Goal: Transaction & Acquisition: Purchase product/service

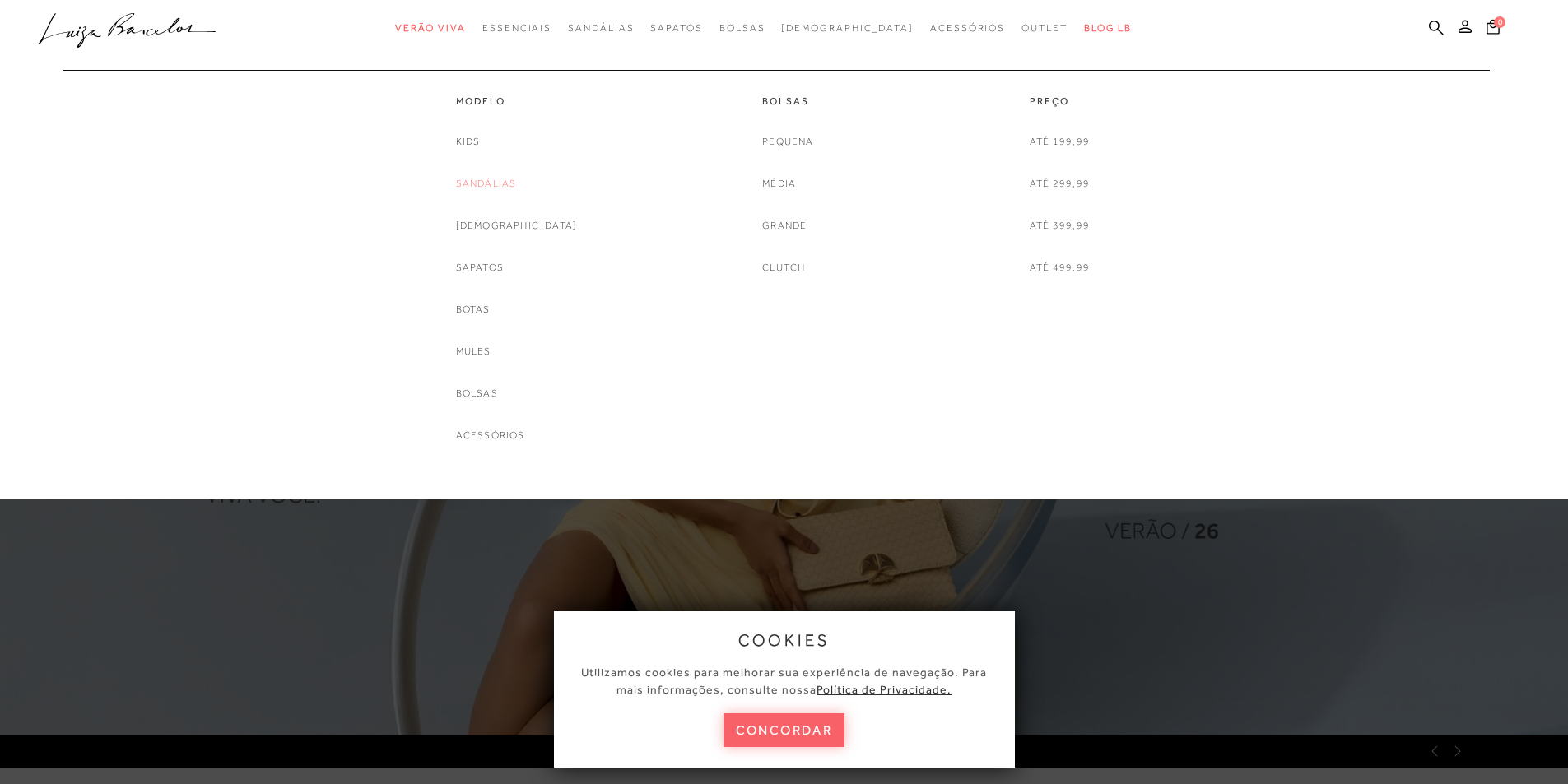
click at [517, 189] on link "Sandálias" at bounding box center [486, 183] width 61 height 17
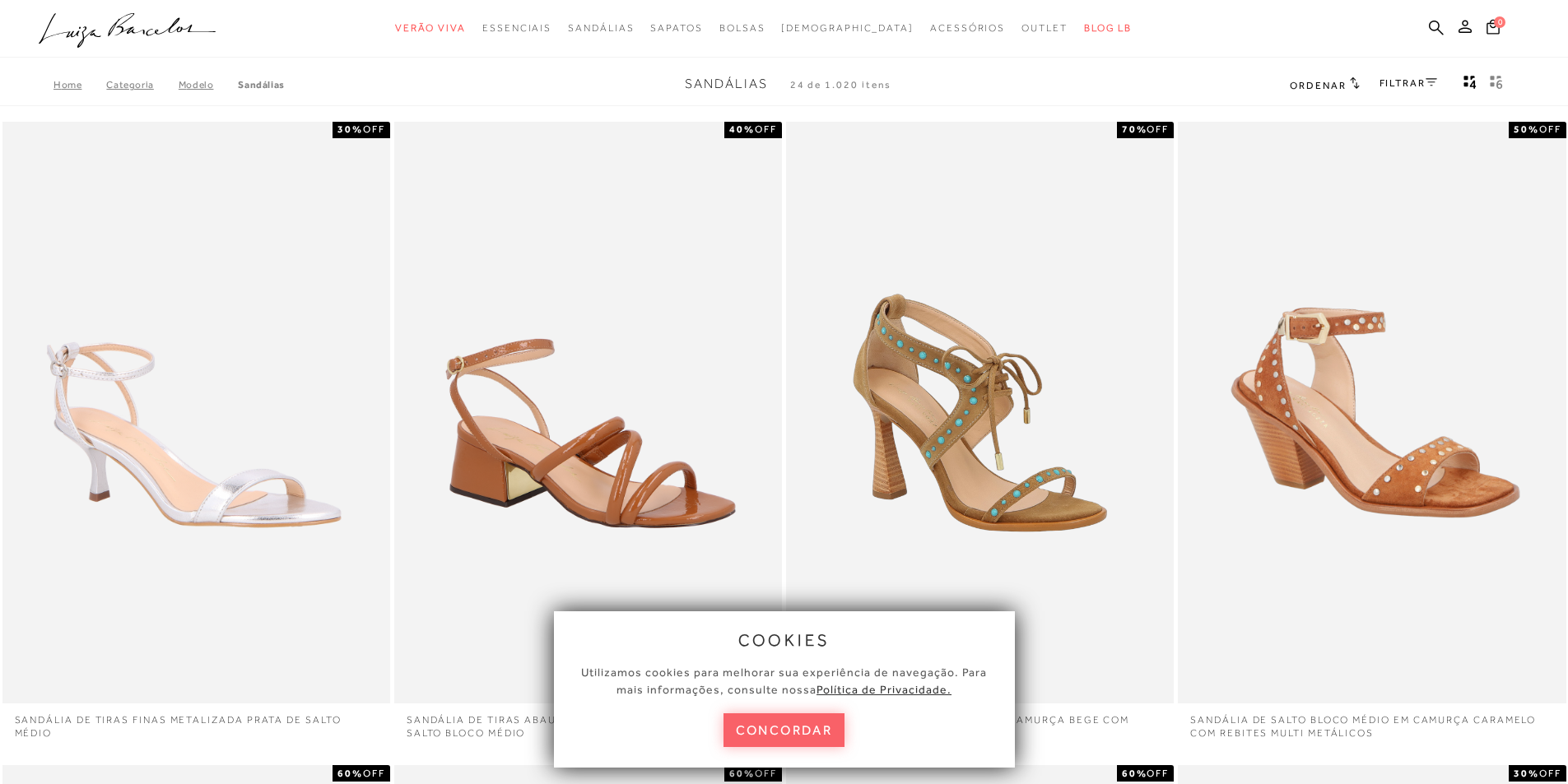
click at [793, 736] on button "concordar" at bounding box center [784, 730] width 122 height 34
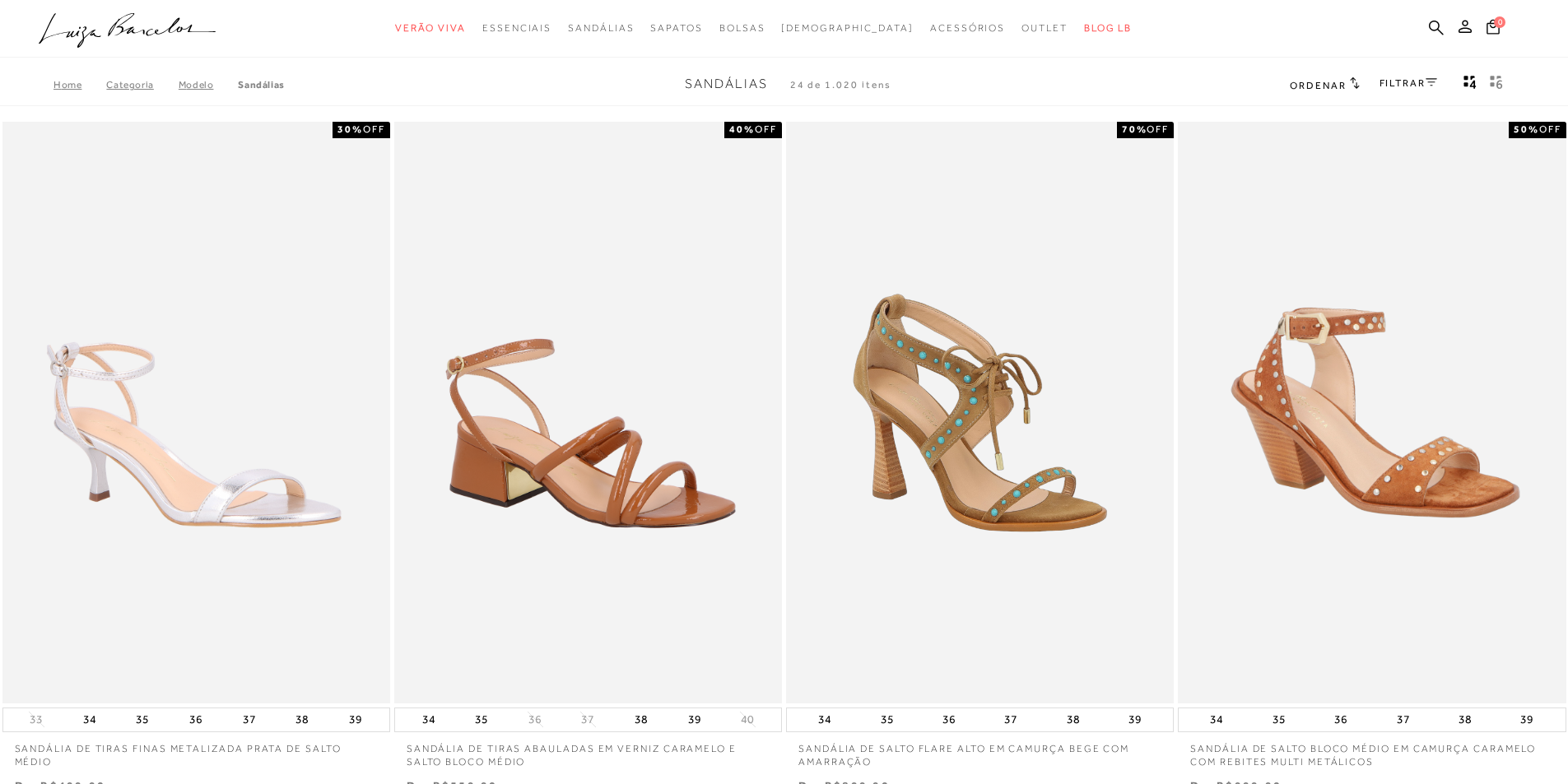
click at [1422, 79] on link "FILTRAR" at bounding box center [1408, 83] width 58 height 12
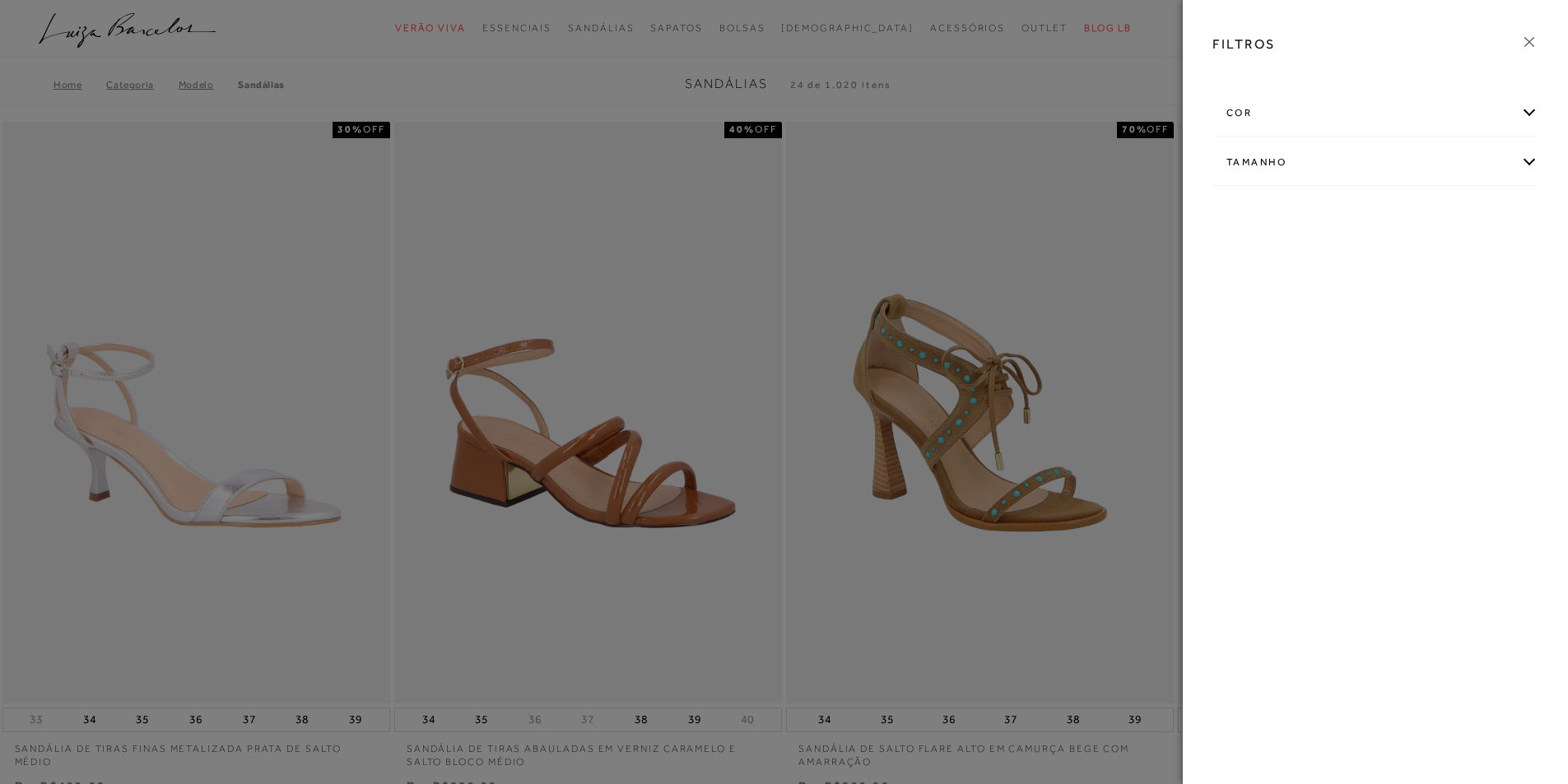
click at [1339, 163] on div "Tamanho" at bounding box center [1375, 163] width 324 height 44
click at [1251, 285] on link "Ver mais..." at bounding box center [1256, 286] width 44 height 13
click at [1347, 306] on span "37" at bounding box center [1347, 303] width 24 height 13
click at [1347, 306] on input "37" at bounding box center [1339, 305] width 16 height 16
checkbox input "true"
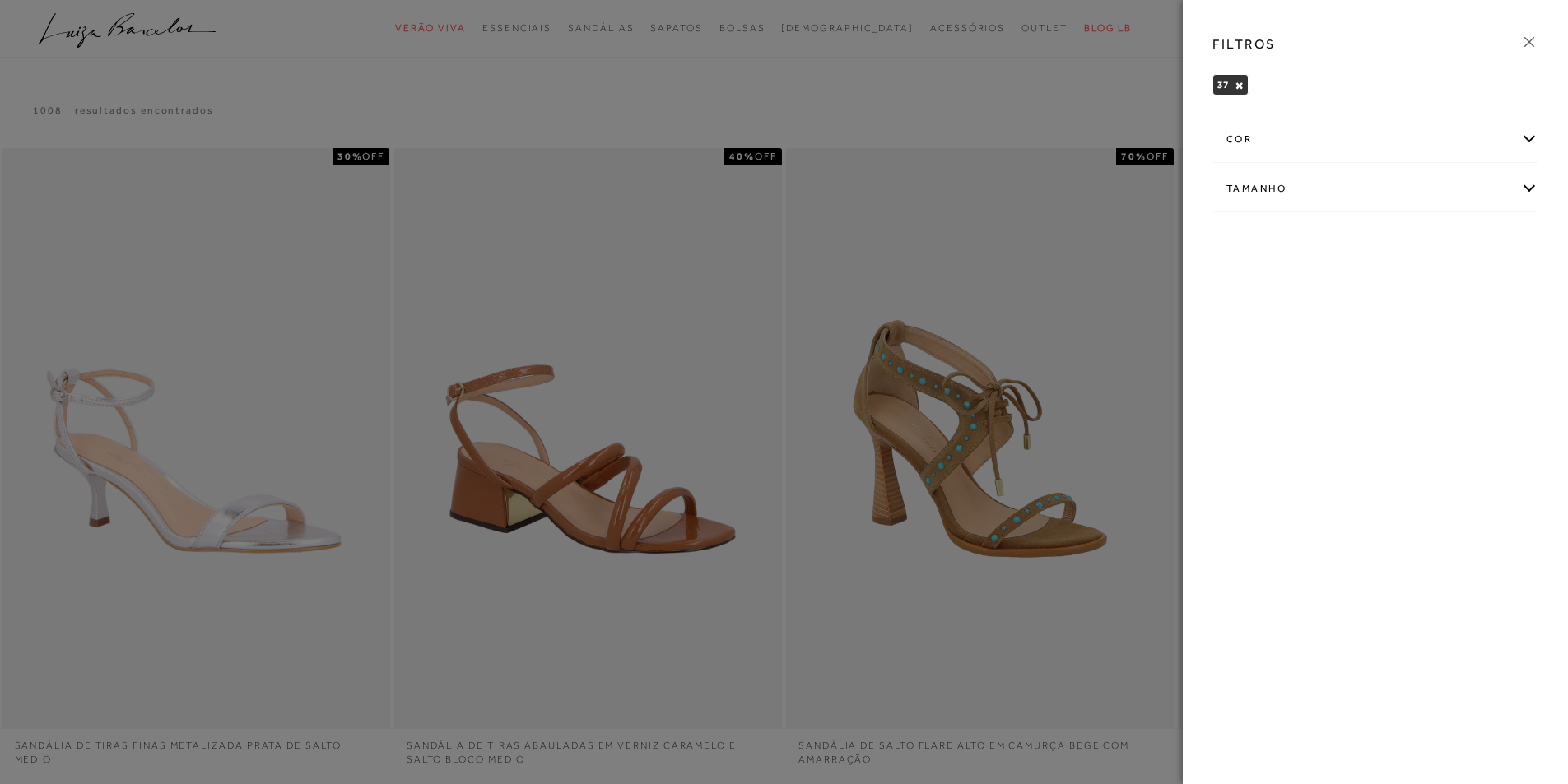
click at [1416, 187] on div "Tamanho" at bounding box center [1375, 189] width 324 height 44
click at [1414, 322] on span "37/38" at bounding box center [1401, 329] width 40 height 13
click at [1394, 323] on input "37/38" at bounding box center [1385, 331] width 16 height 16
checkbox input "true"
click at [1531, 37] on icon at bounding box center [1529, 42] width 18 height 18
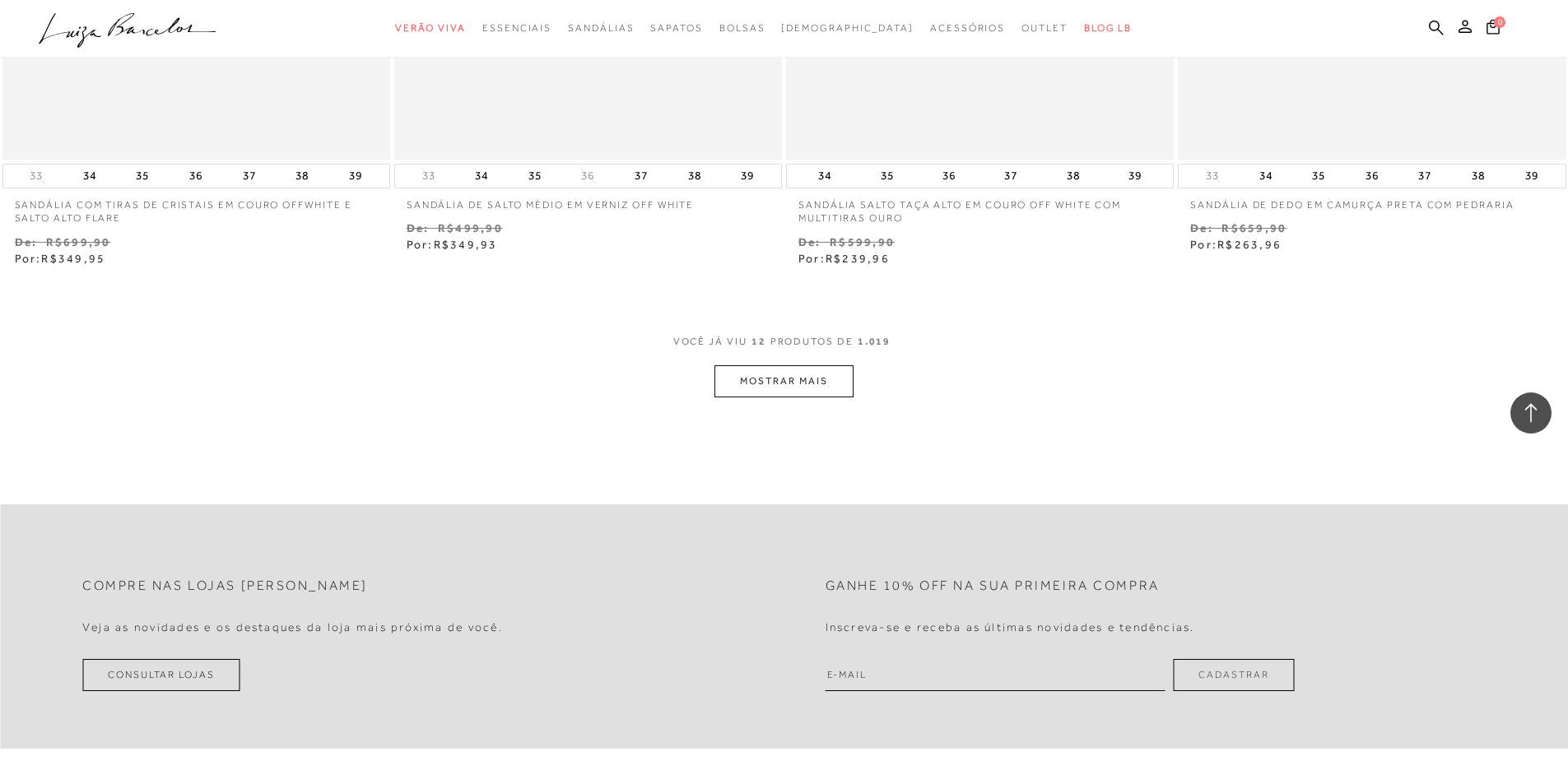
scroll to position [1974, 0]
click at [748, 392] on button "MOSTRAR MAIS" at bounding box center [784, 389] width 138 height 32
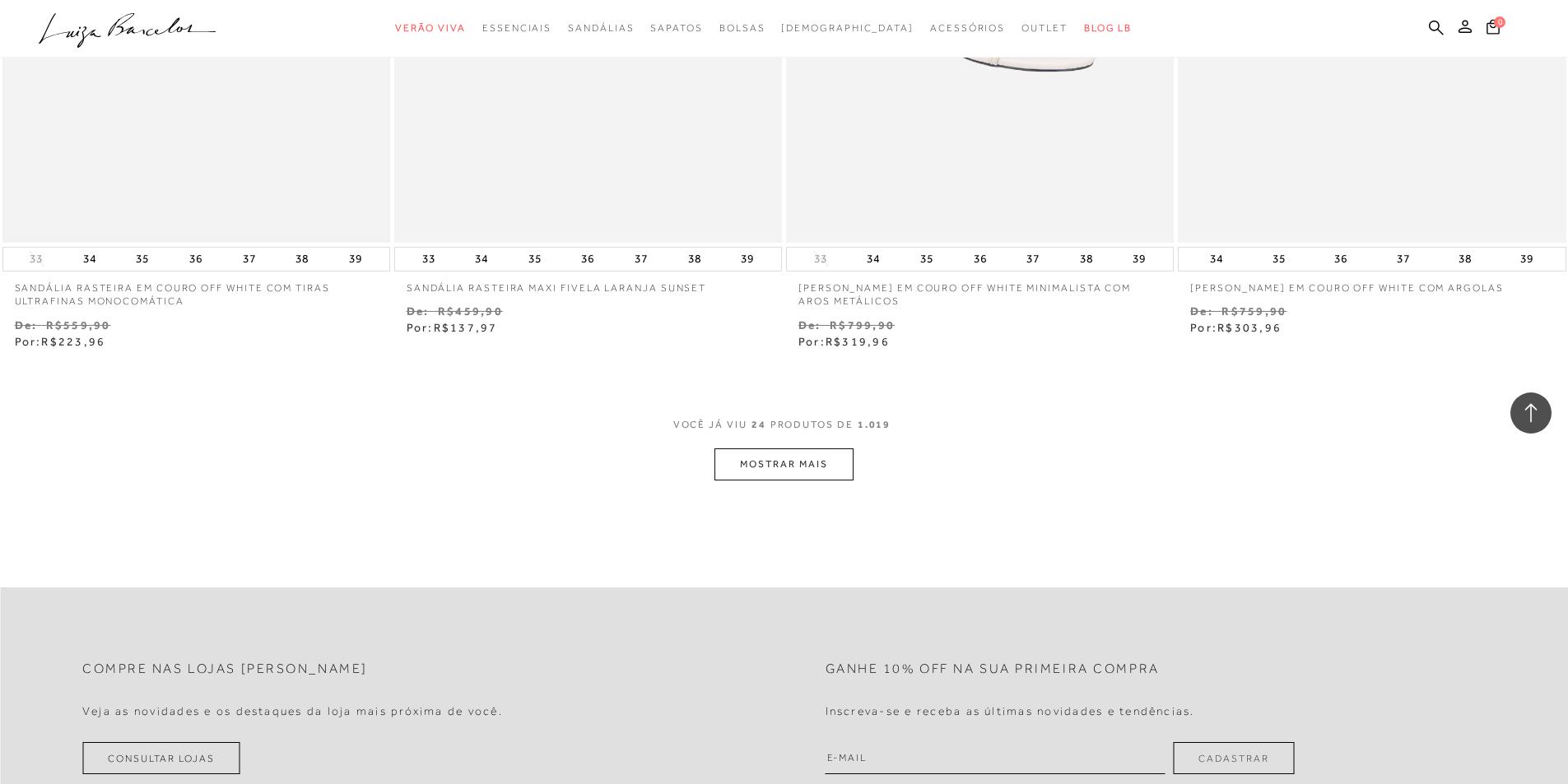
scroll to position [4030, 0]
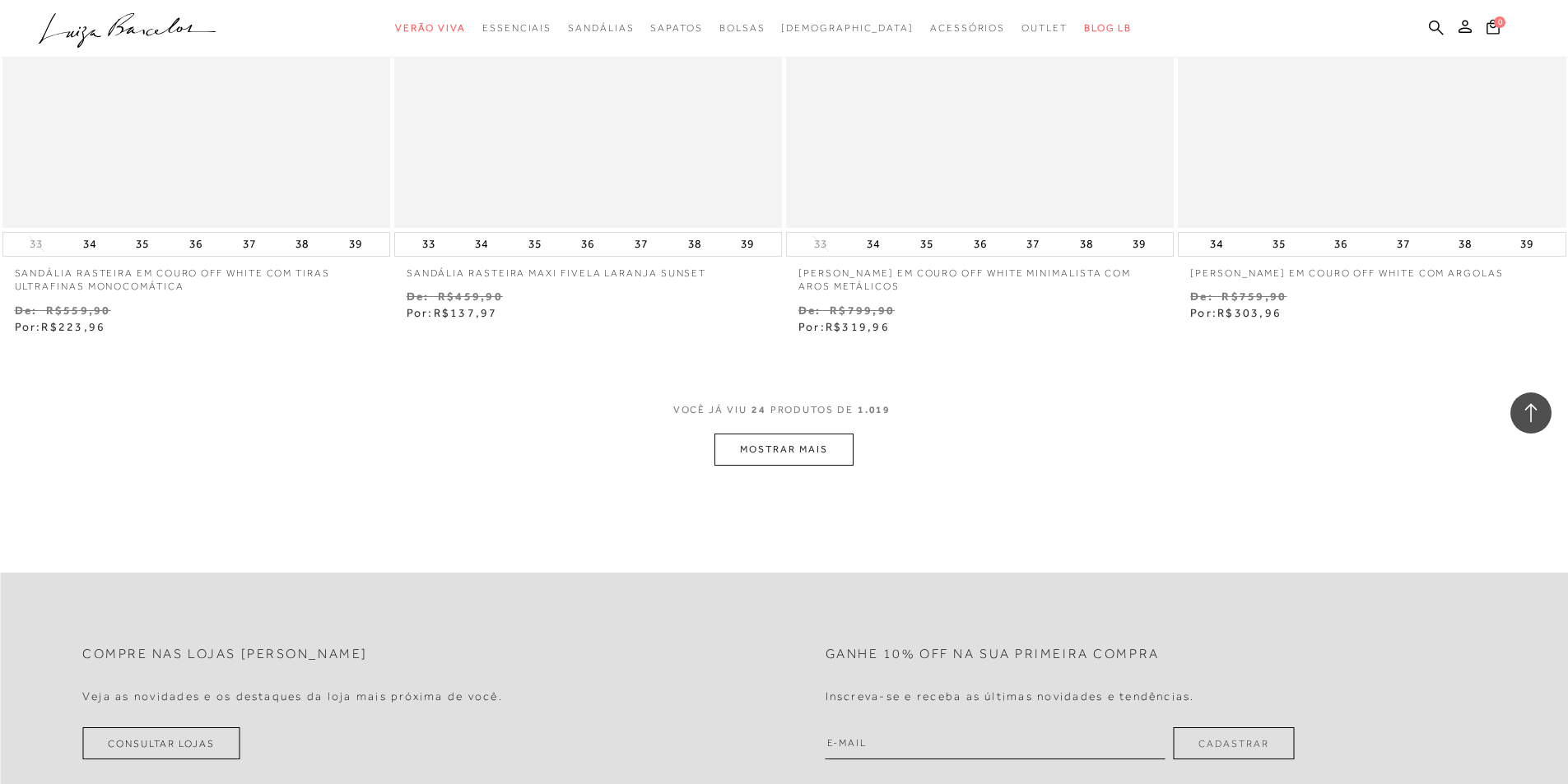
click at [802, 455] on button "MOSTRAR MAIS" at bounding box center [784, 450] width 138 height 32
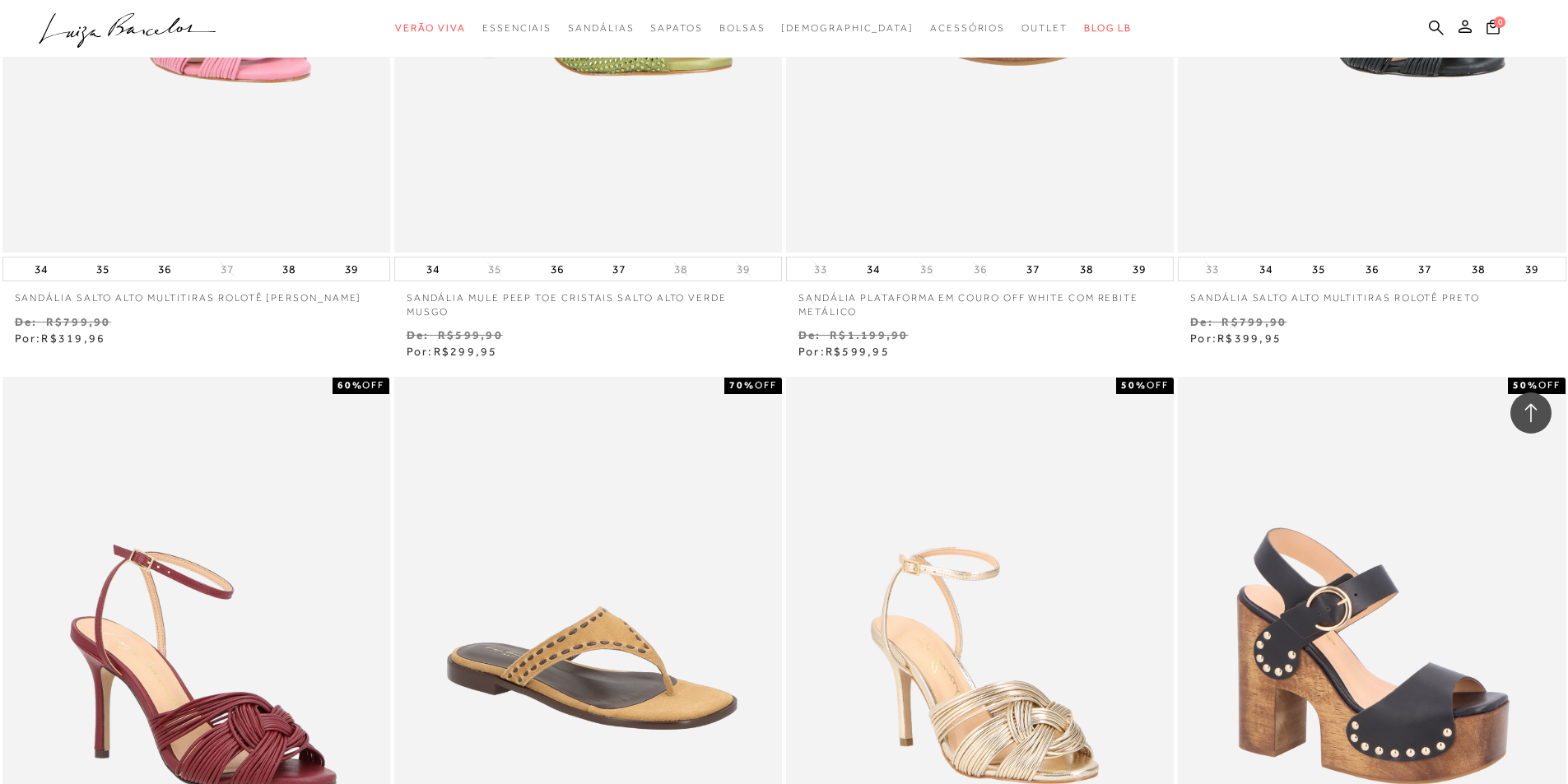
scroll to position [5594, 0]
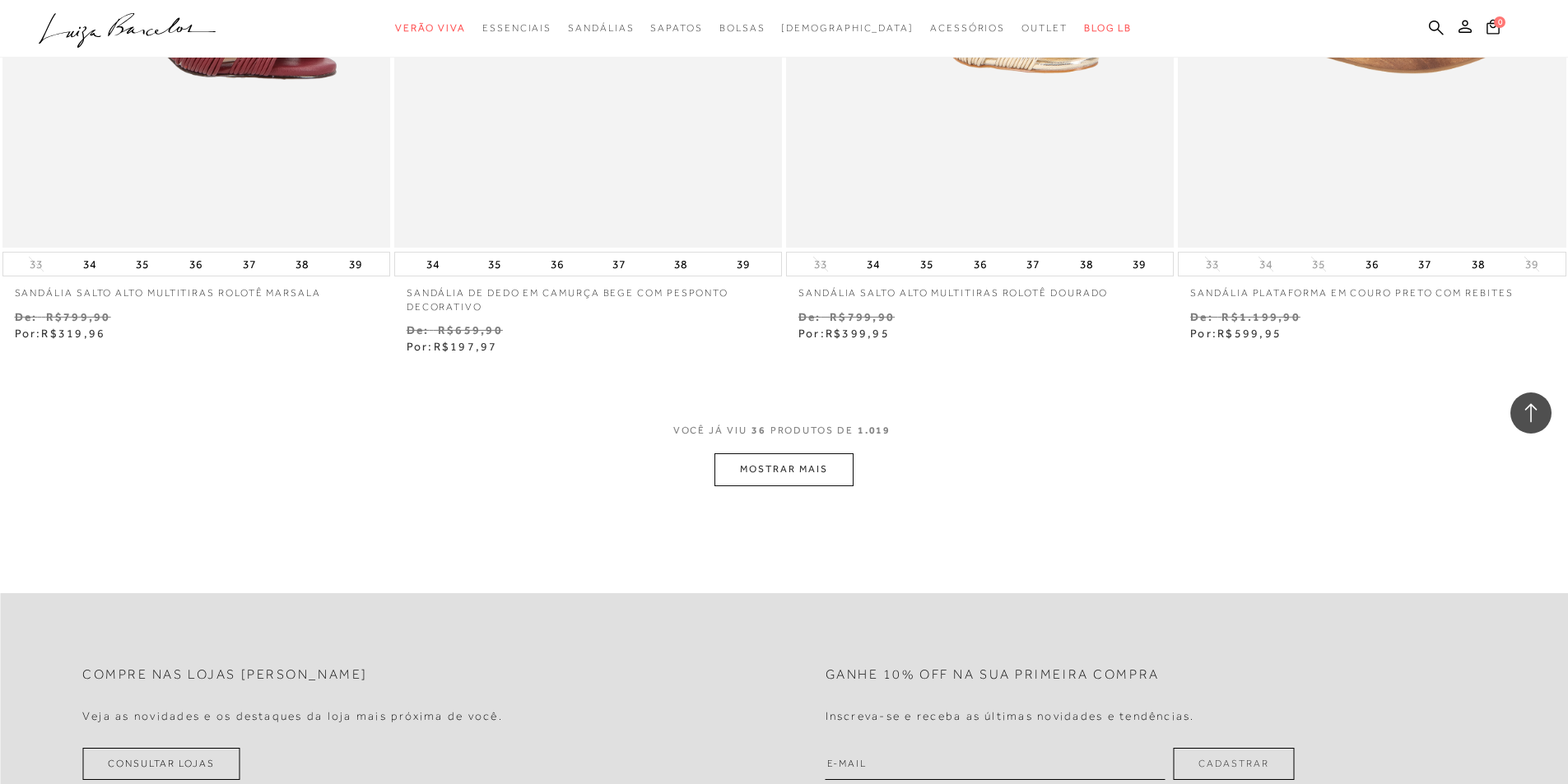
scroll to position [6170, 0]
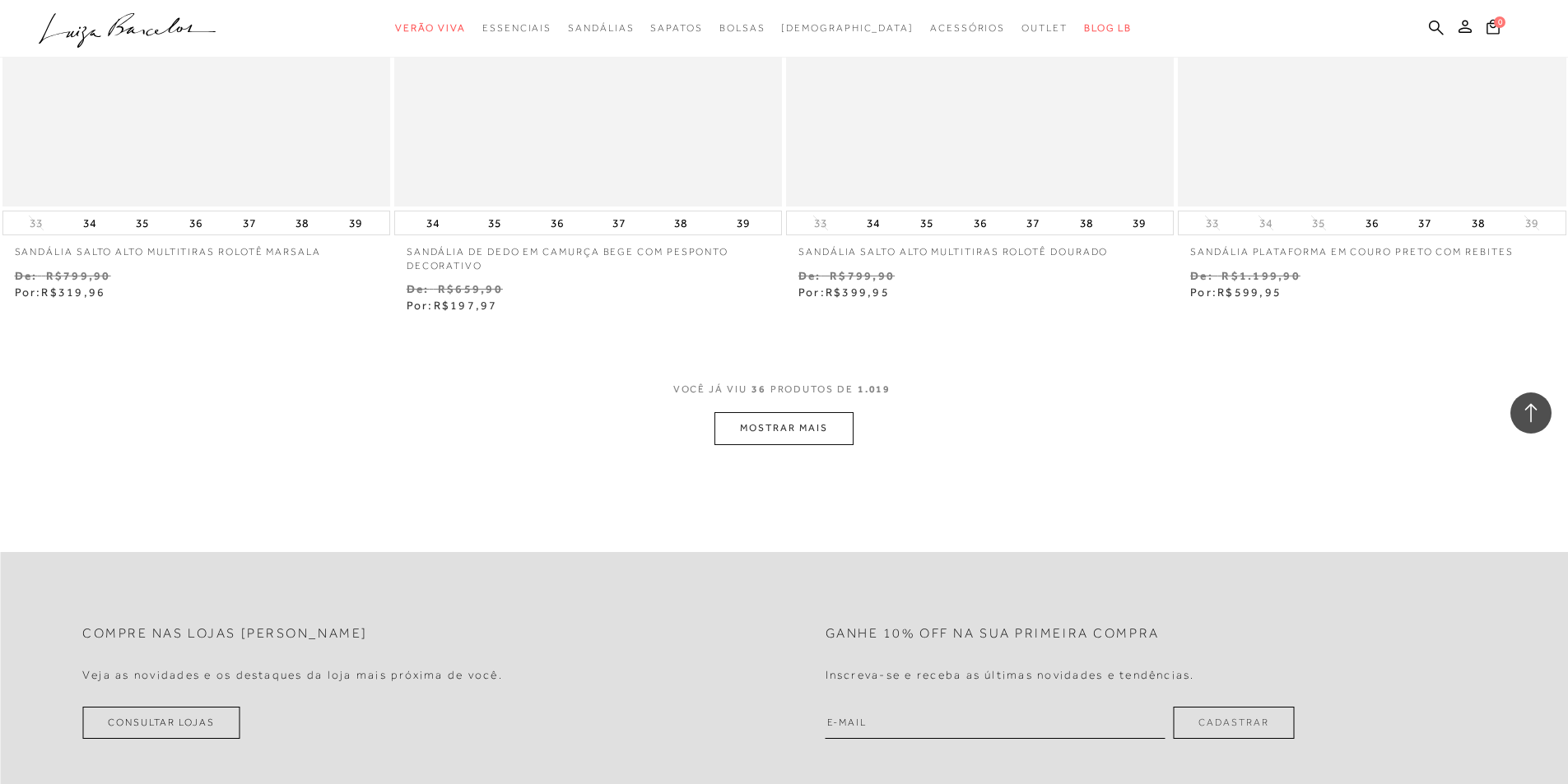
click at [751, 418] on button "MOSTRAR MAIS" at bounding box center [784, 428] width 138 height 32
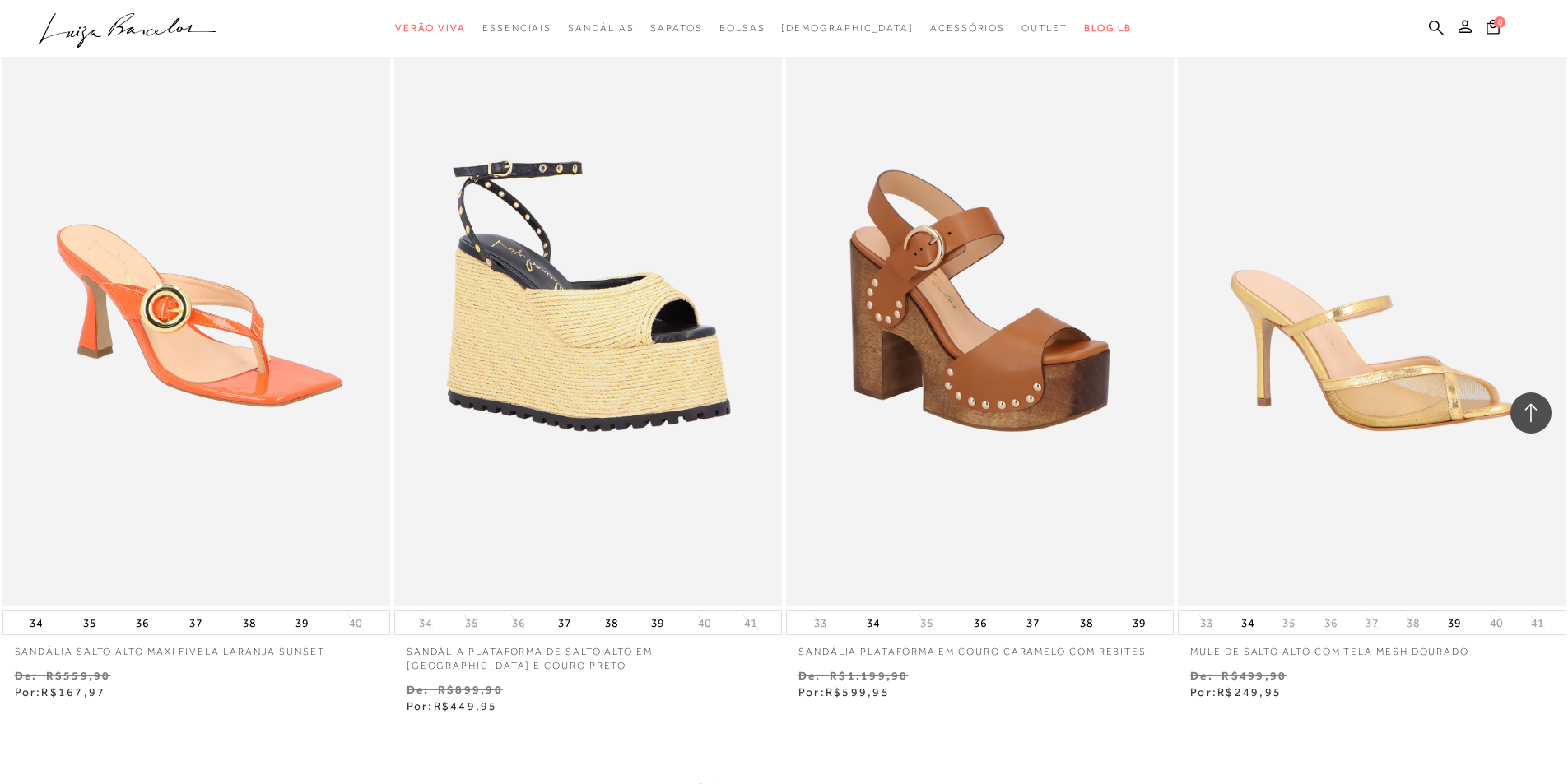
scroll to position [8226, 0]
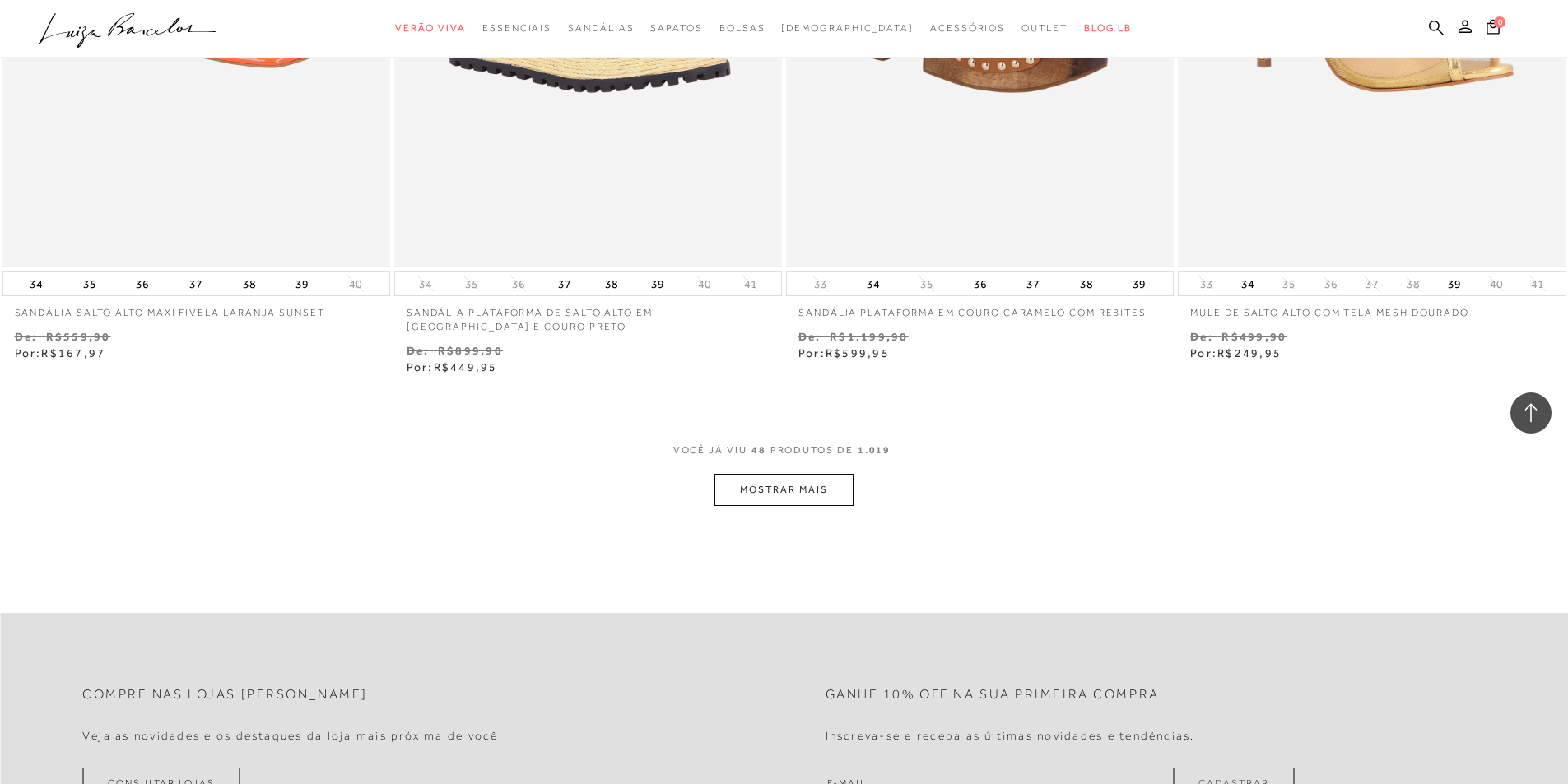
click at [862, 491] on div "VOCê JÁ VIU 48 PRODUTOS DE 1.019 MOSTRAR MAIS" at bounding box center [784, 475] width 1568 height 63
click at [833, 491] on button "MOSTRAR MAIS" at bounding box center [784, 490] width 138 height 32
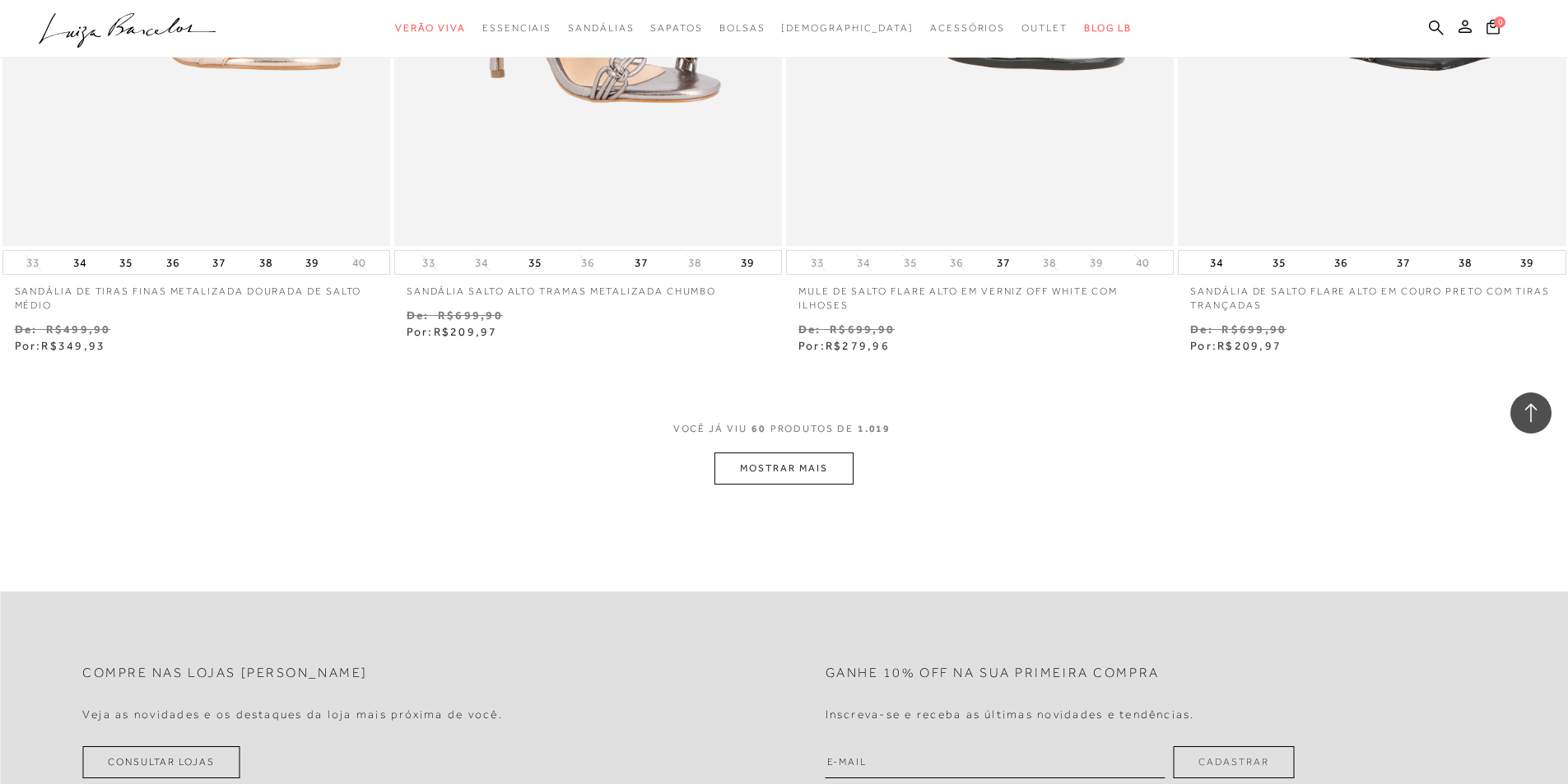
scroll to position [10447, 0]
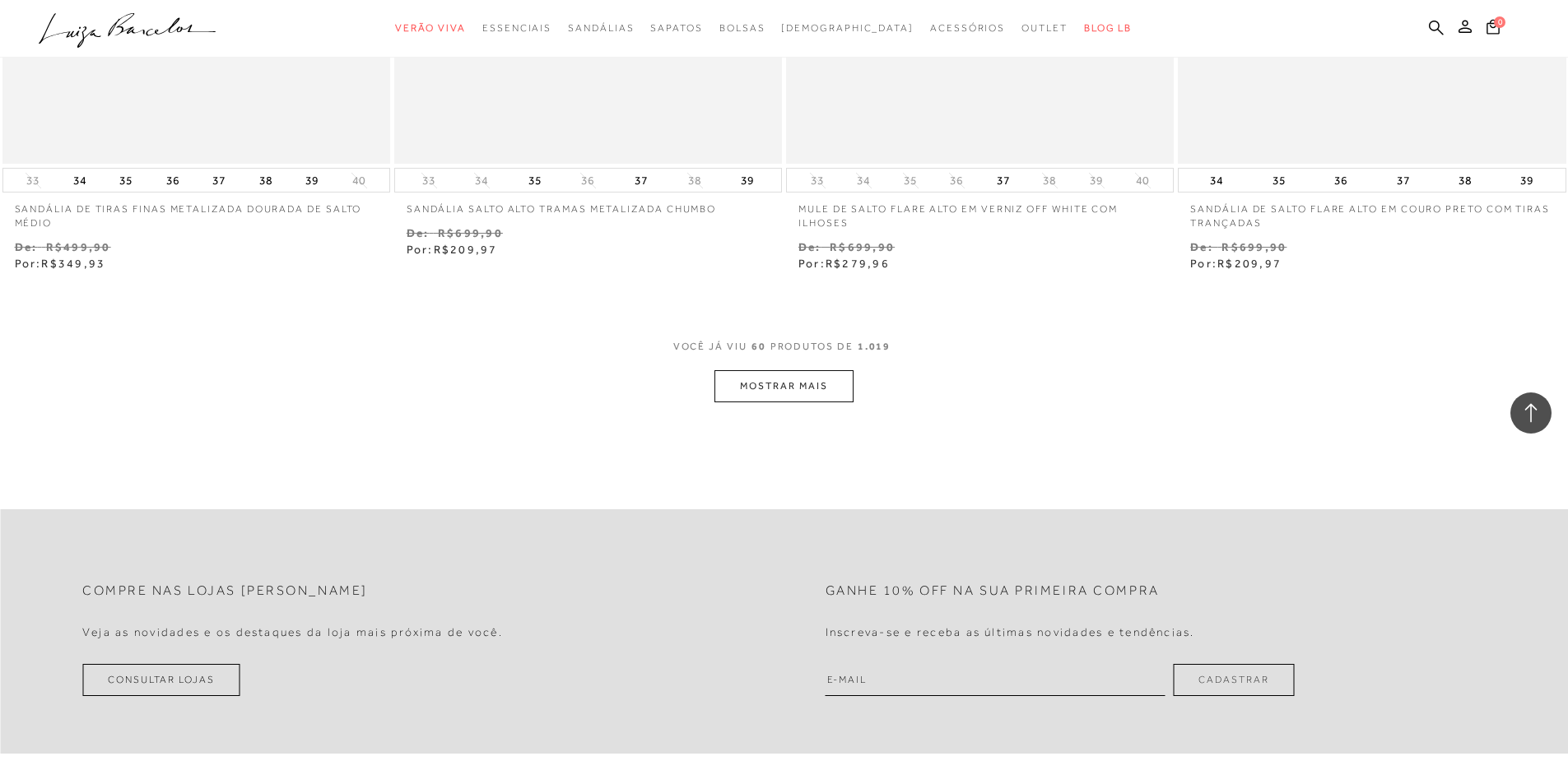
click at [763, 392] on button "MOSTRAR MAIS" at bounding box center [784, 386] width 138 height 32
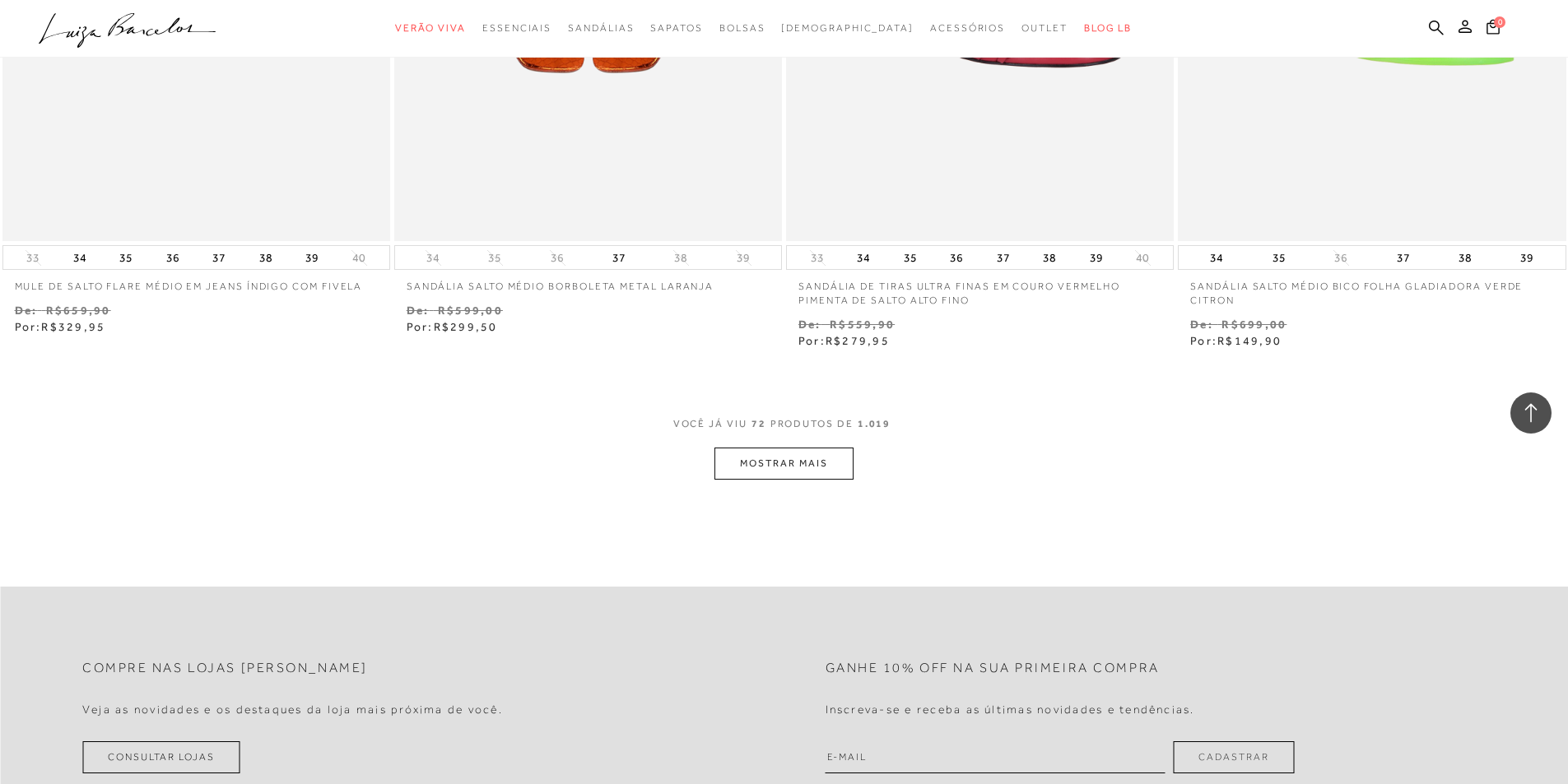
scroll to position [12504, 0]
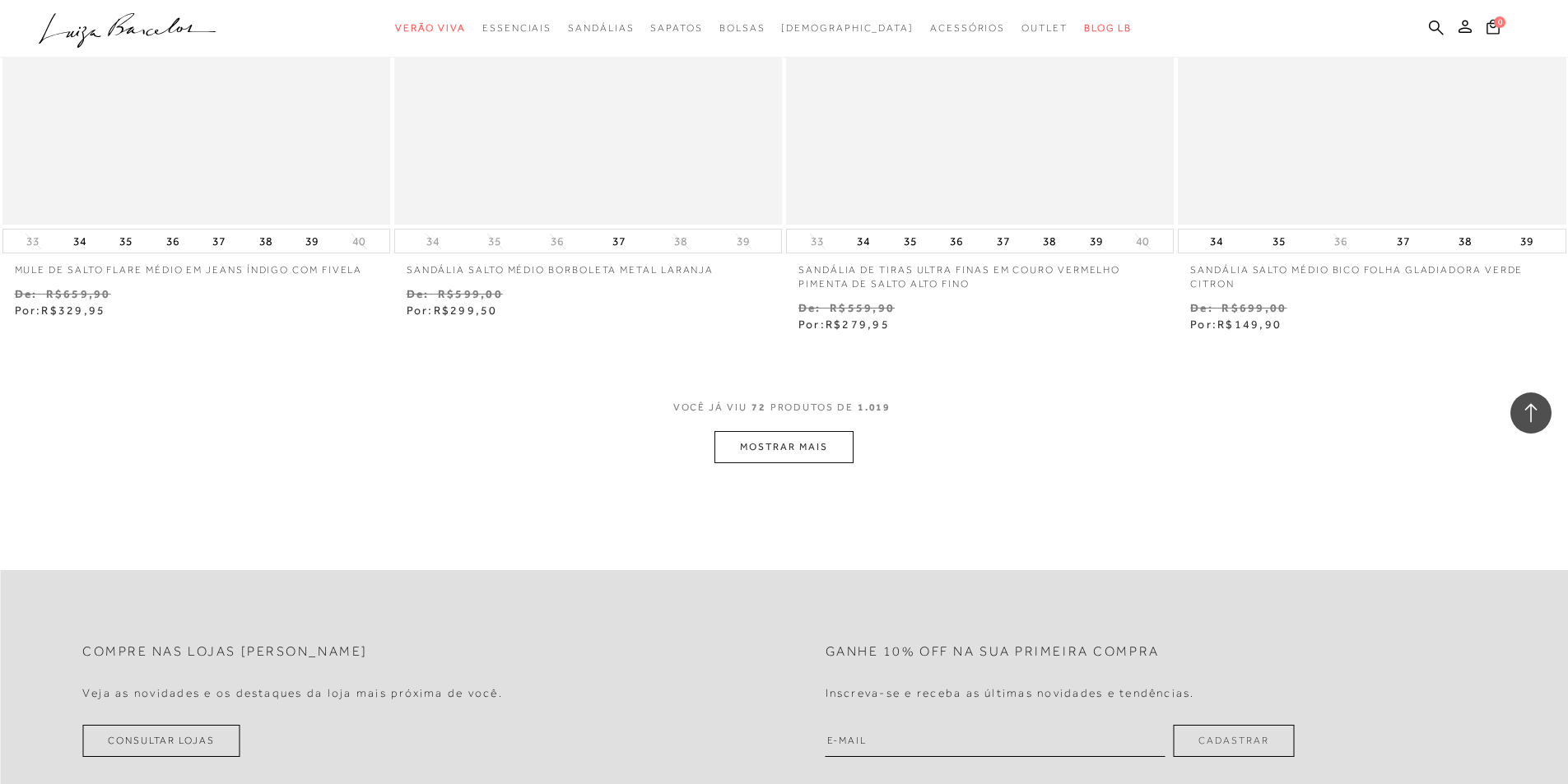
click at [761, 453] on button "MOSTRAR MAIS" at bounding box center [784, 447] width 138 height 32
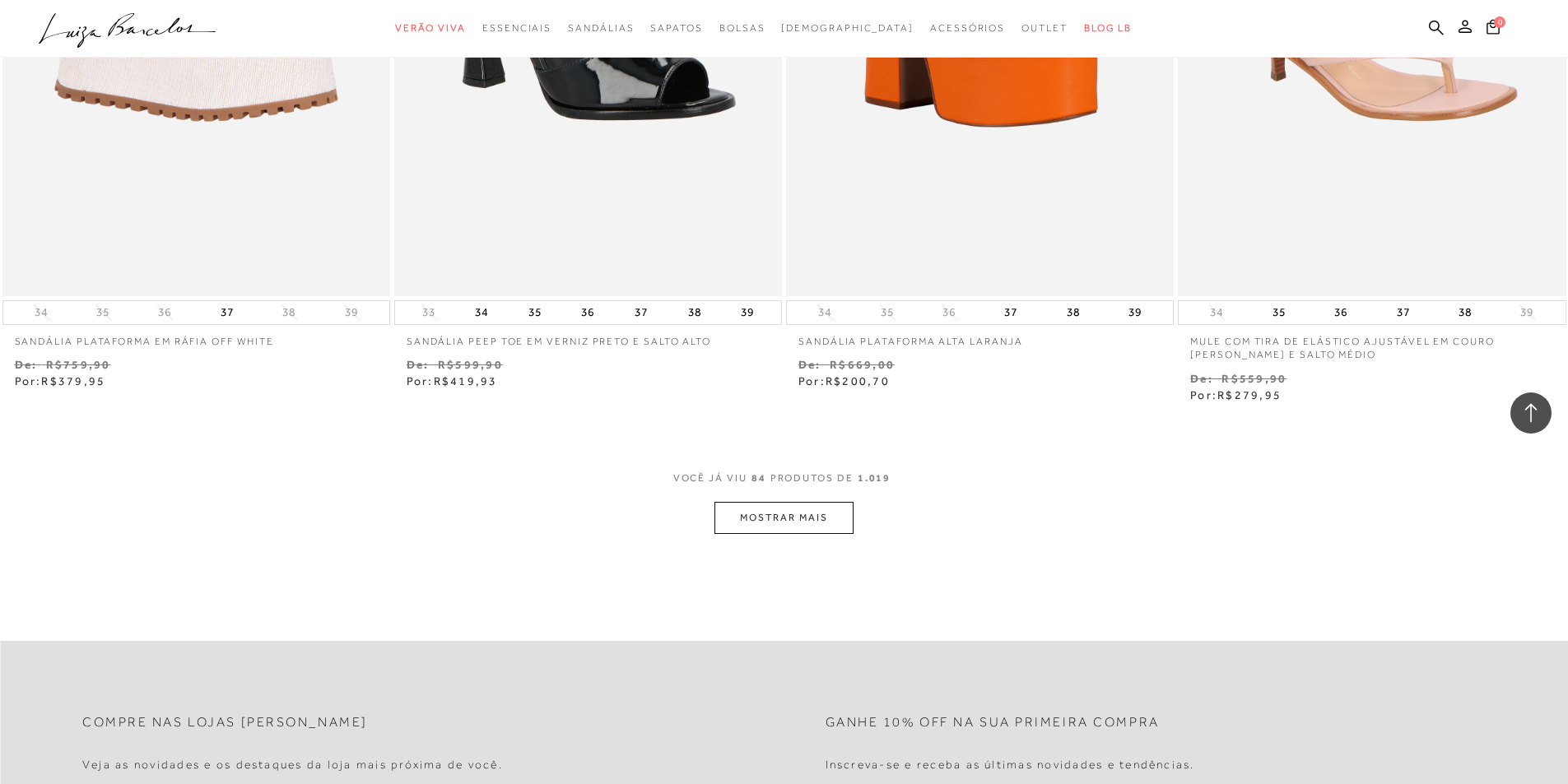
scroll to position [14560, 0]
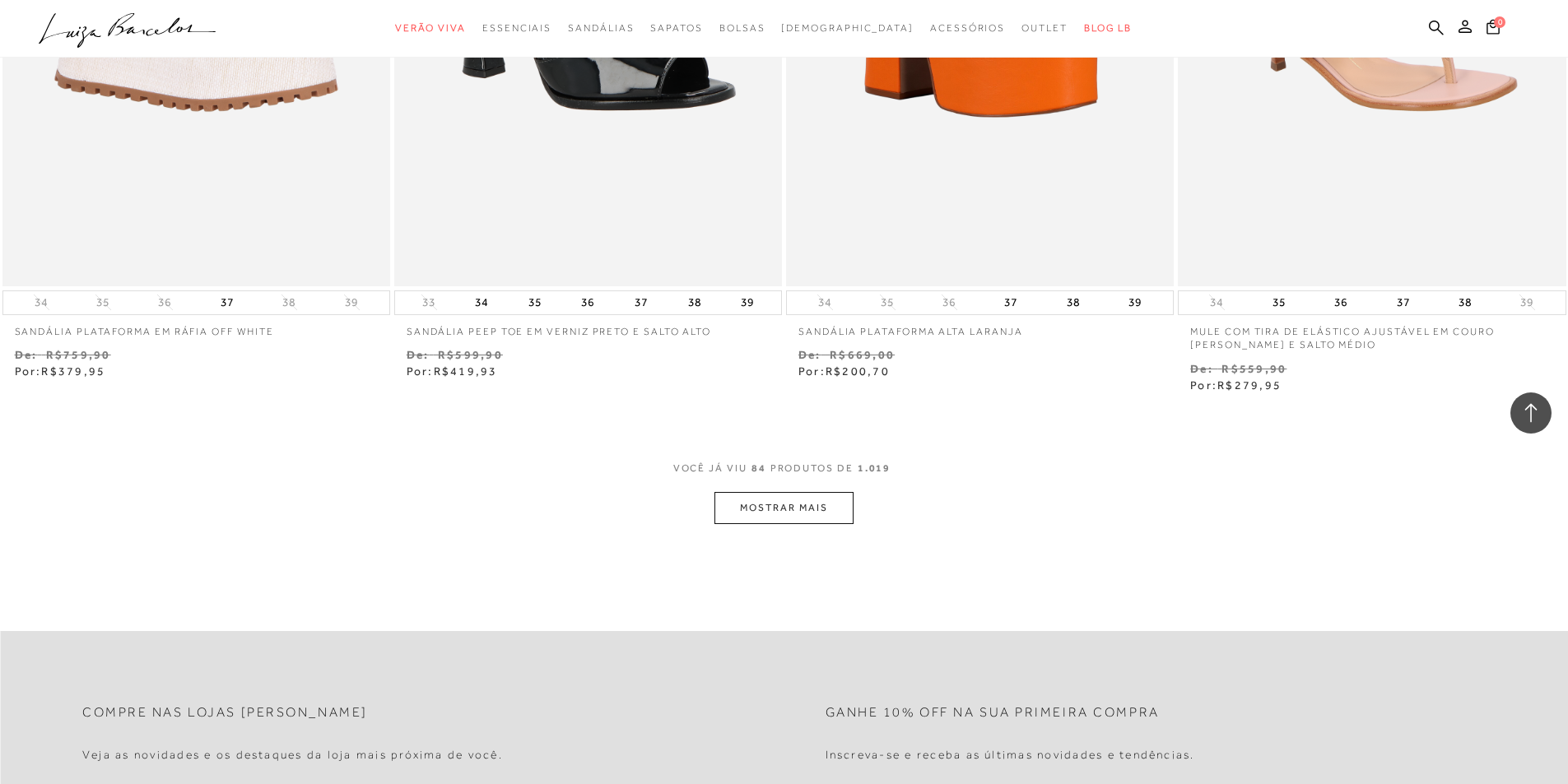
click at [792, 503] on button "MOSTRAR MAIS" at bounding box center [784, 508] width 138 height 32
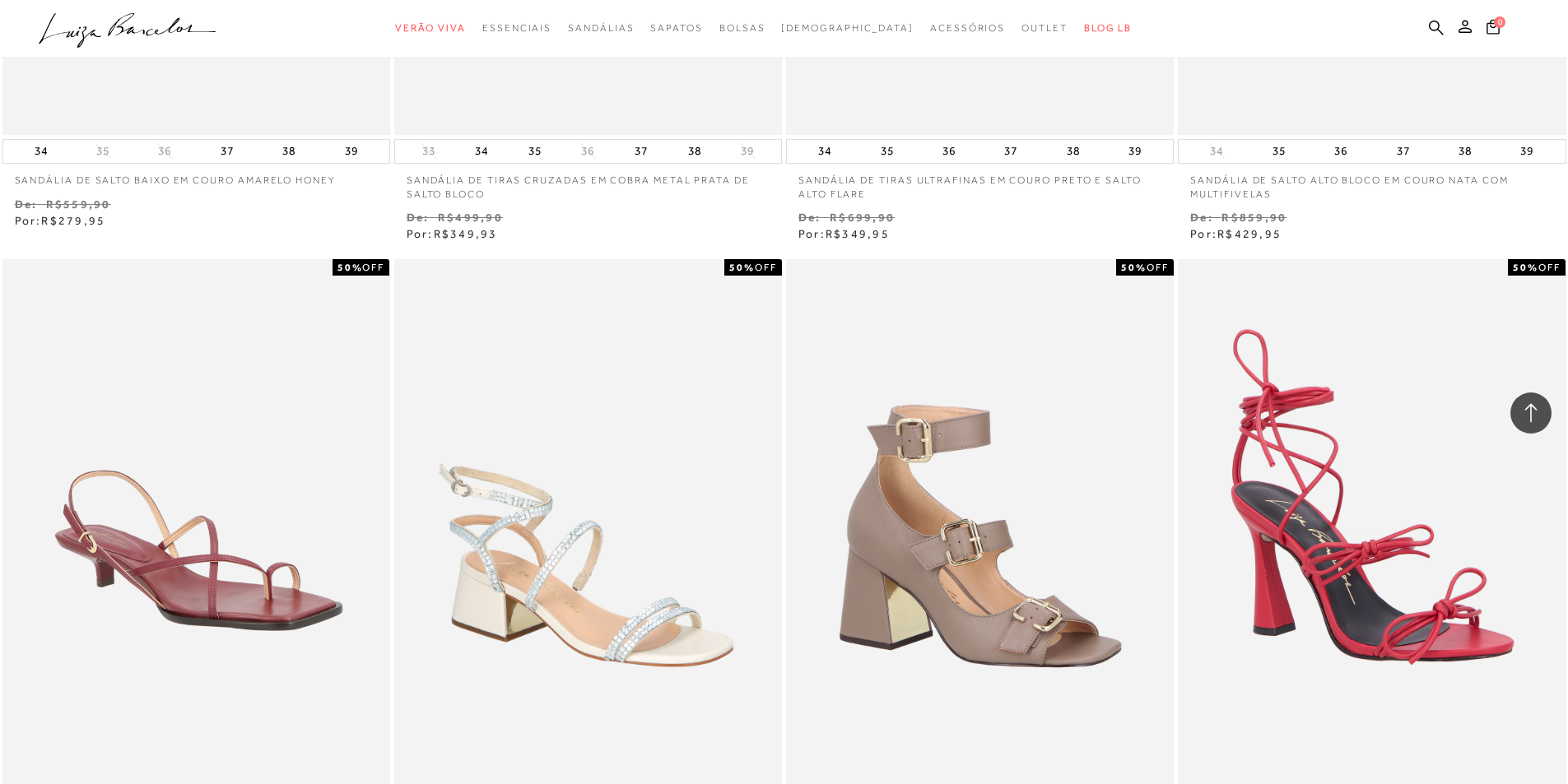
scroll to position [16699, 0]
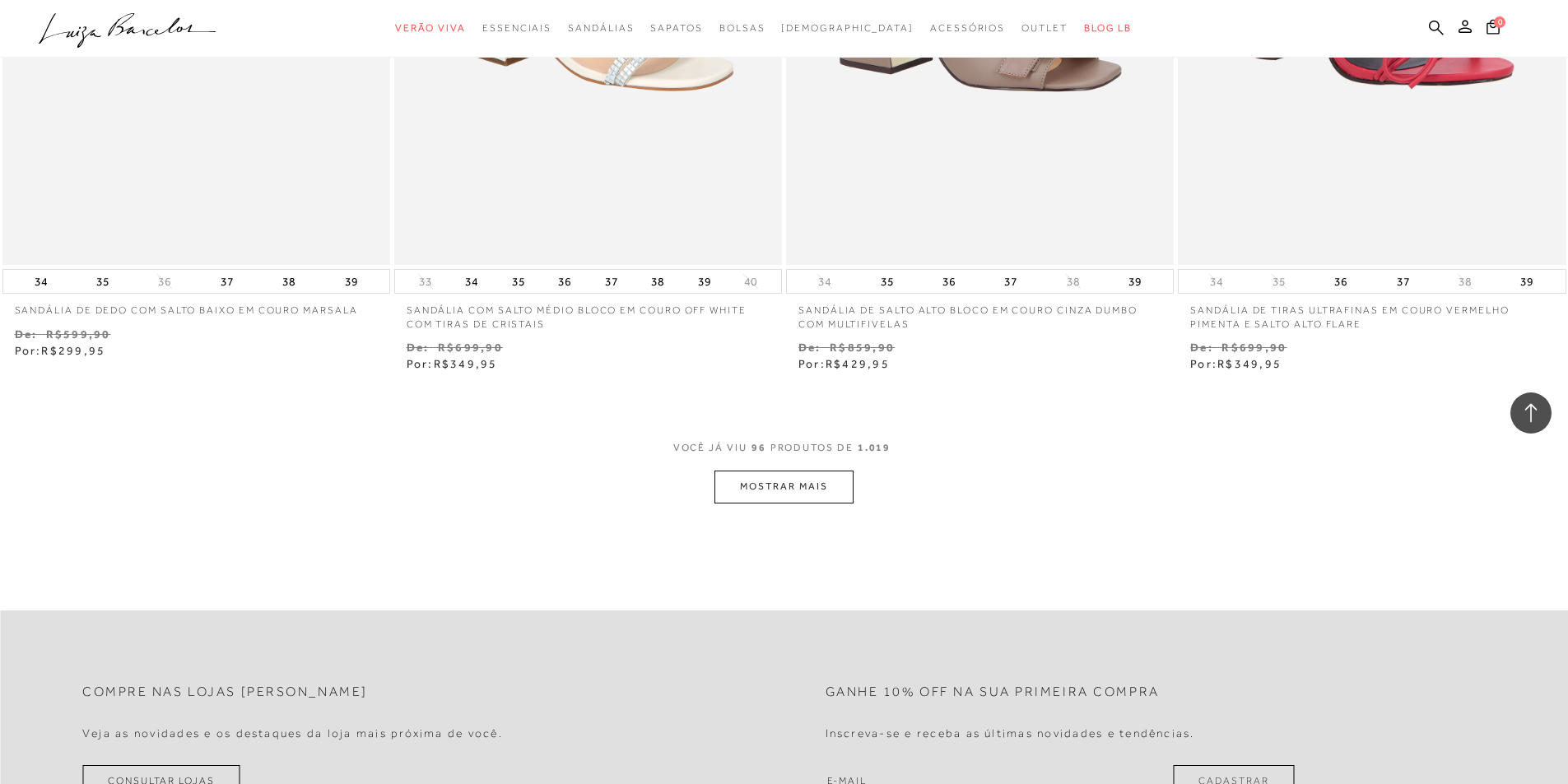
click at [789, 484] on button "MOSTRAR MAIS" at bounding box center [784, 487] width 138 height 32
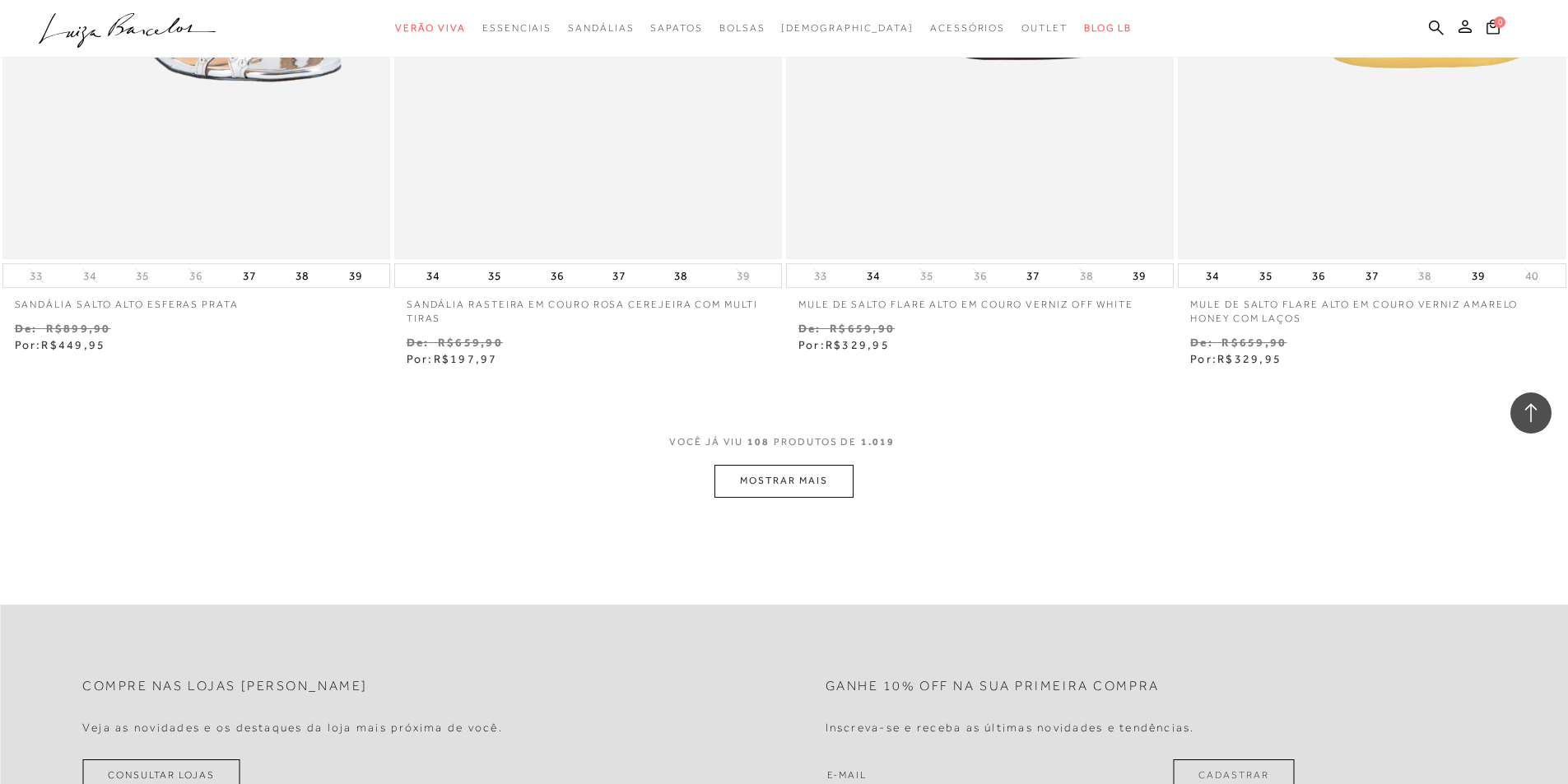
scroll to position [18838, 0]
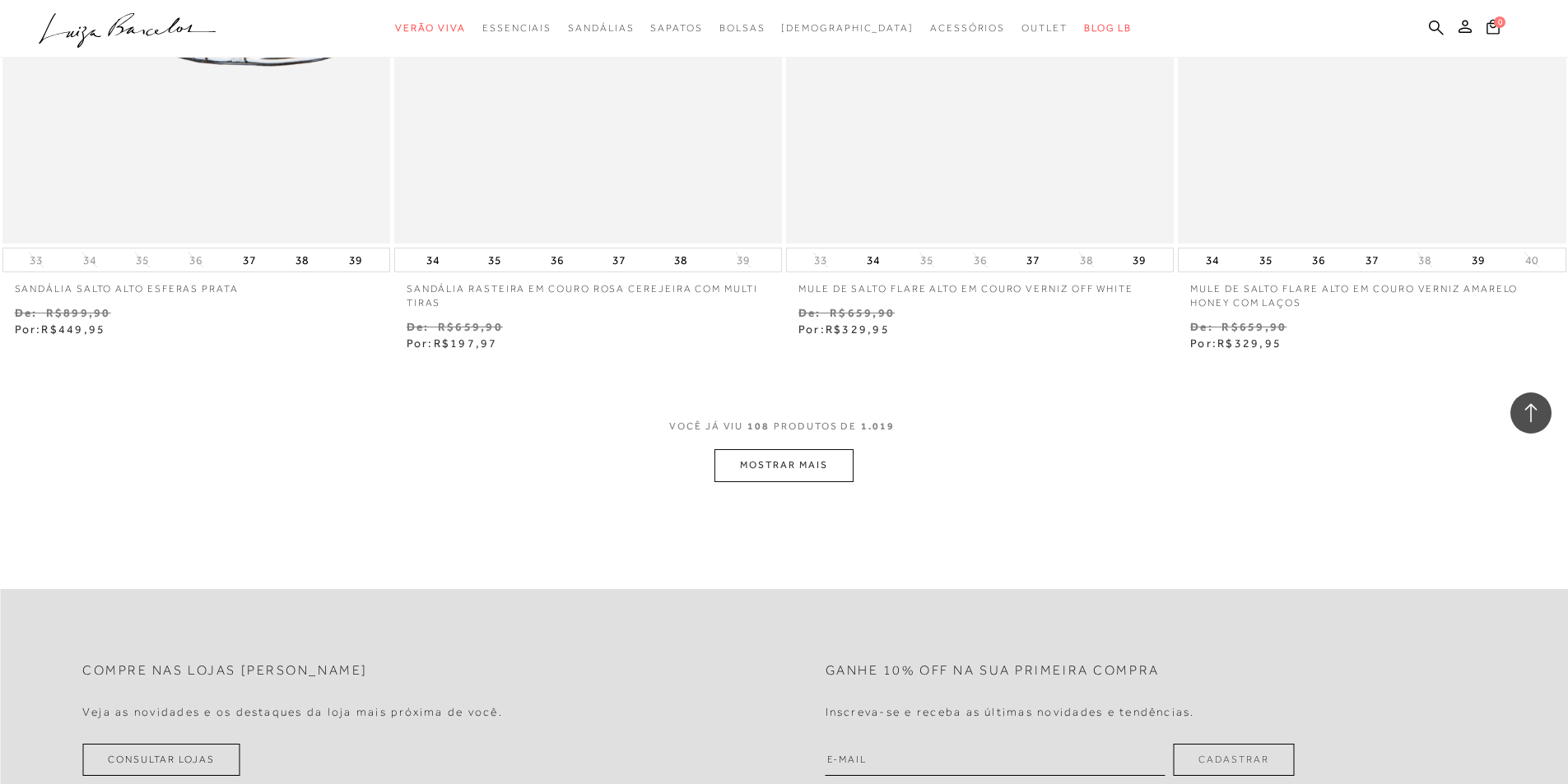
click at [811, 456] on button "MOSTRAR MAIS" at bounding box center [784, 465] width 138 height 32
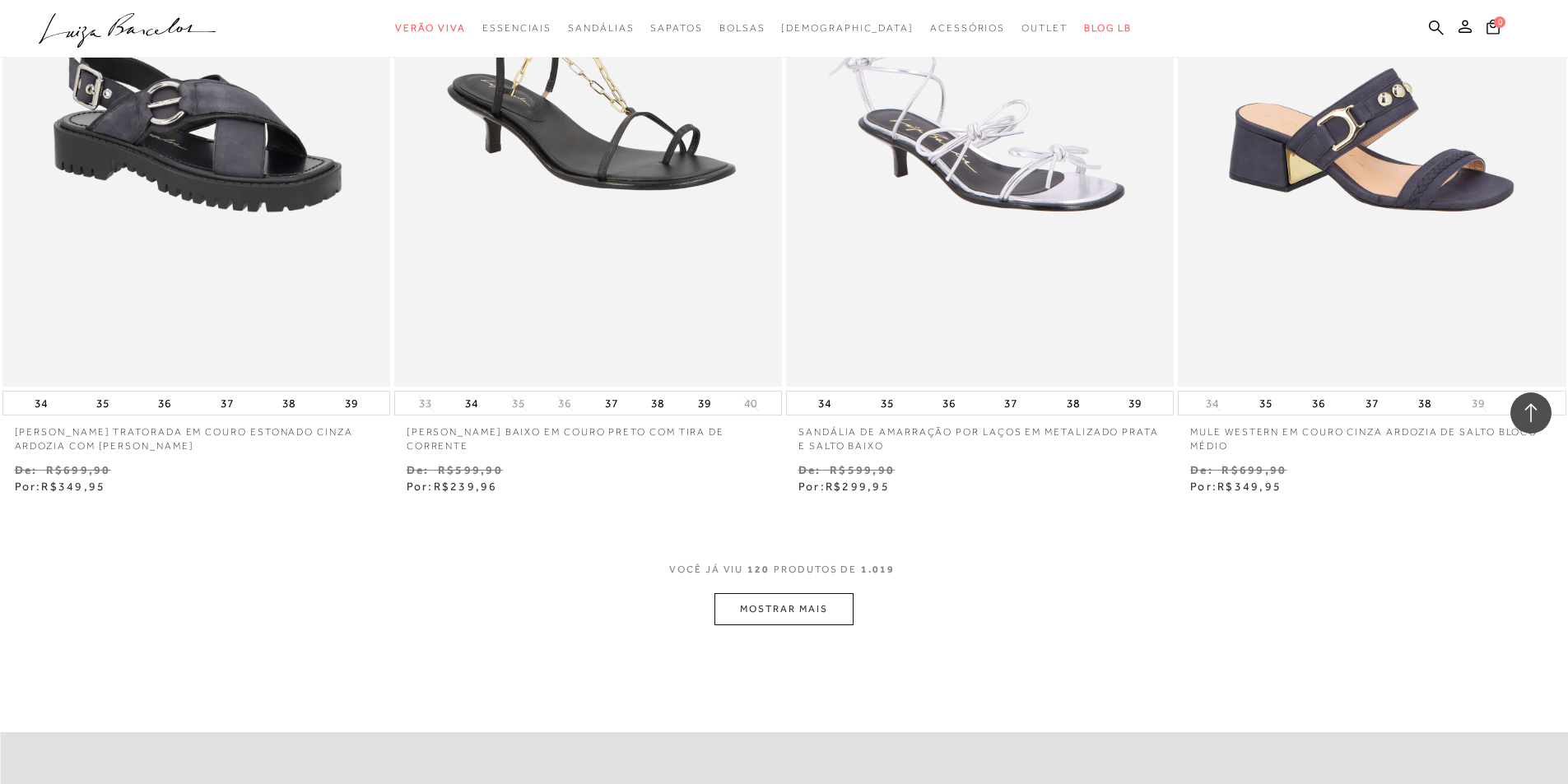
scroll to position [21141, 0]
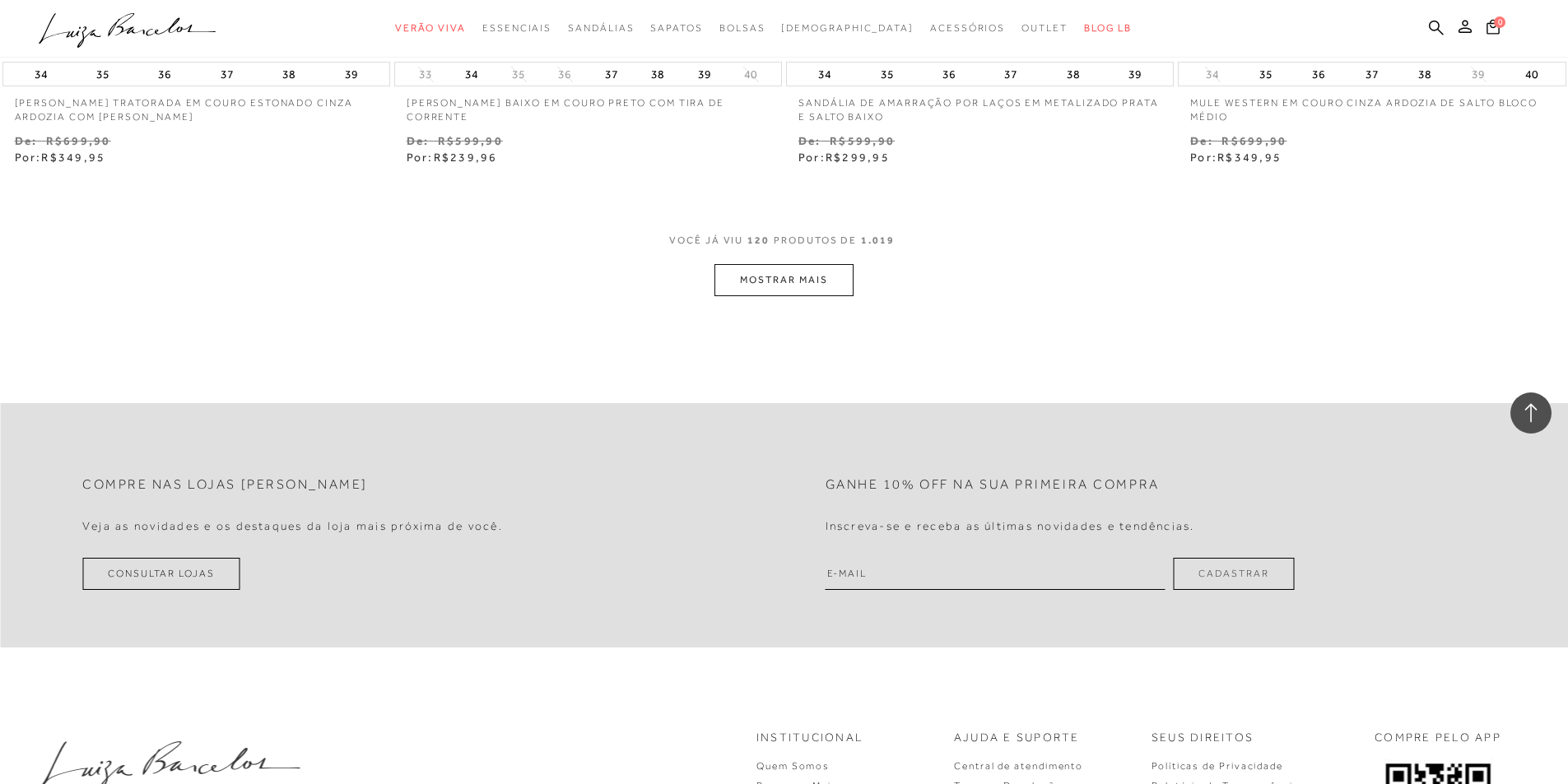
click at [848, 282] on button "MOSTRAR MAIS" at bounding box center [784, 280] width 138 height 32
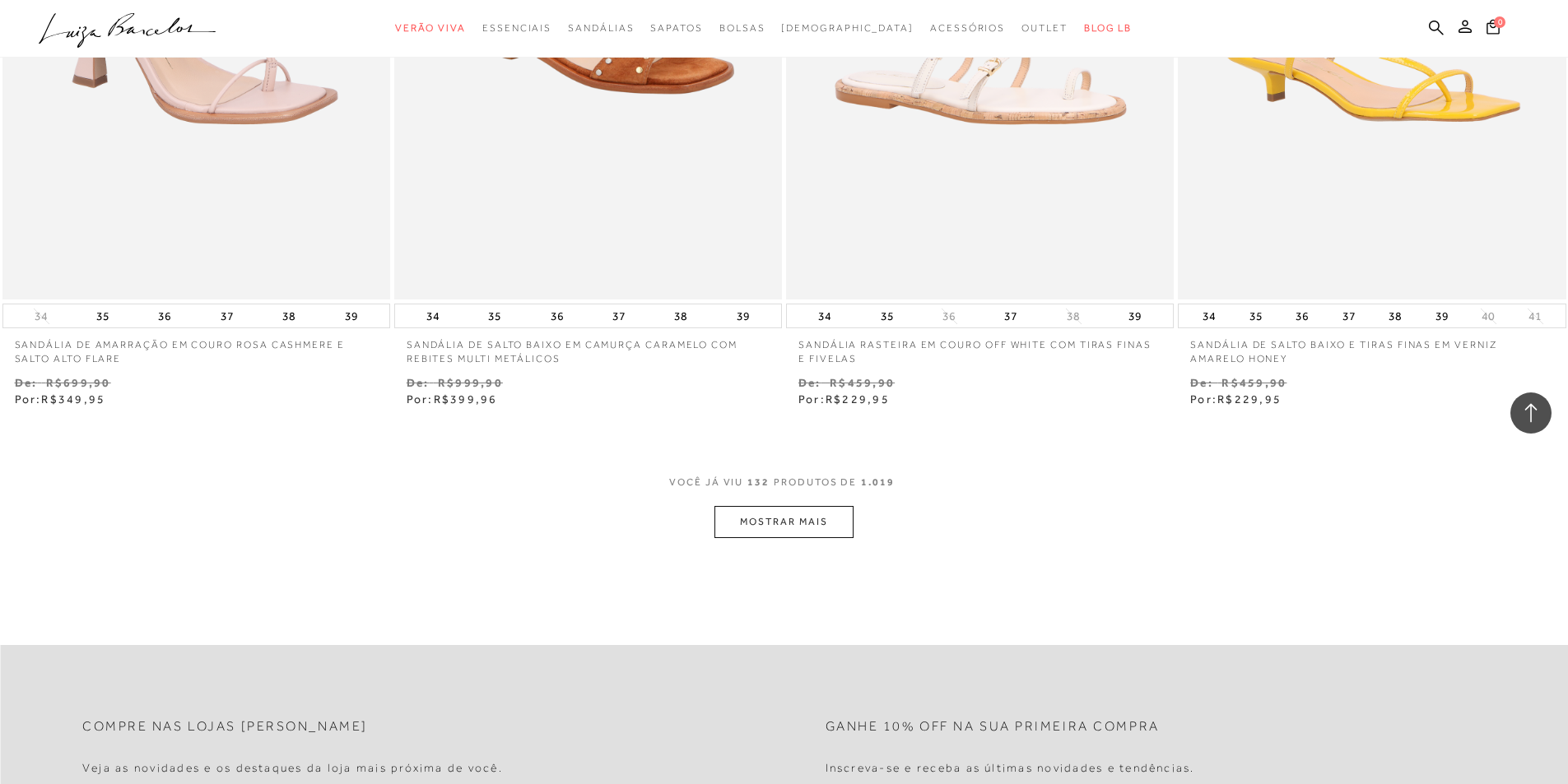
scroll to position [23033, 0]
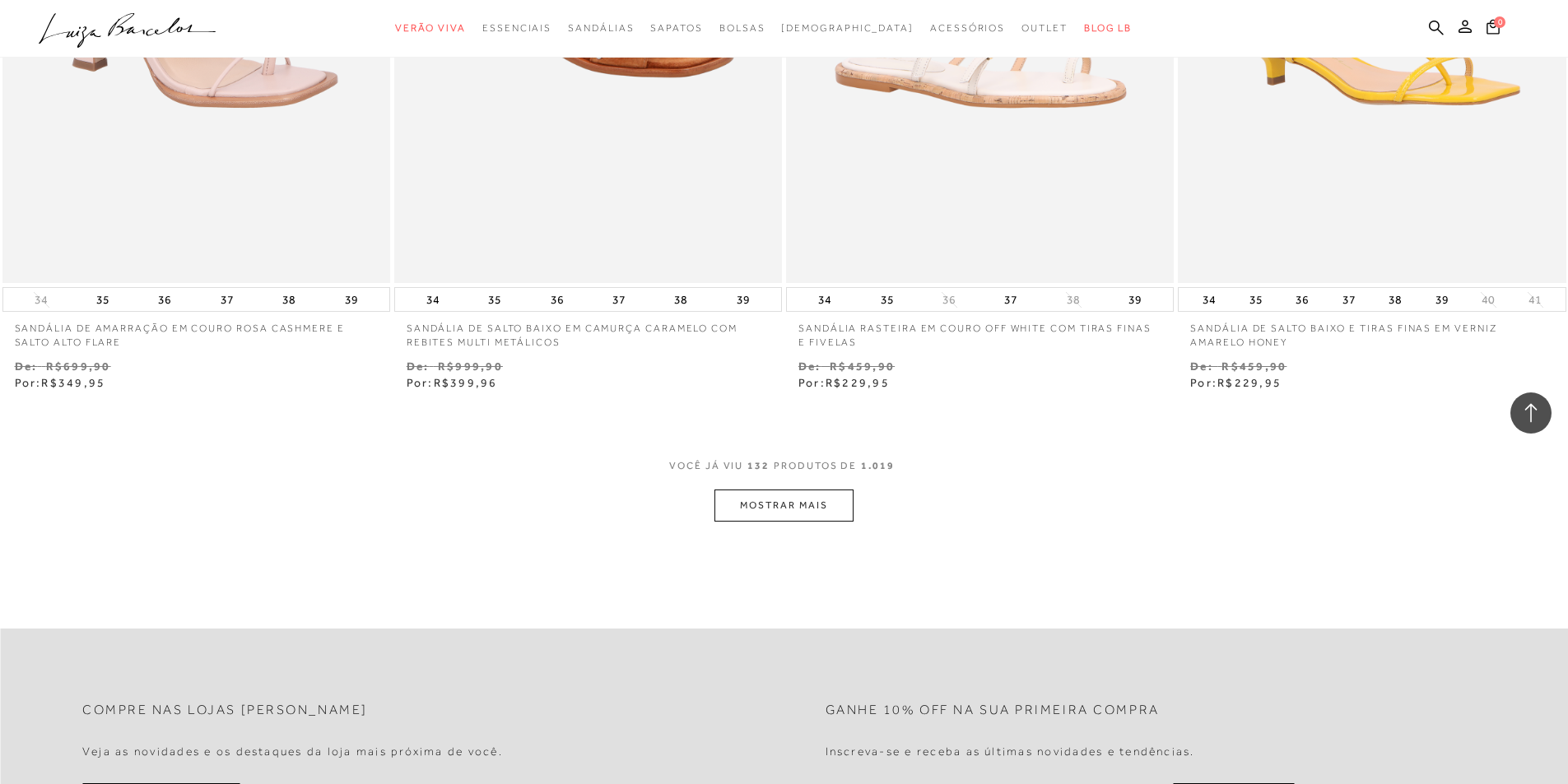
click at [784, 503] on button "MOSTRAR MAIS" at bounding box center [784, 506] width 138 height 32
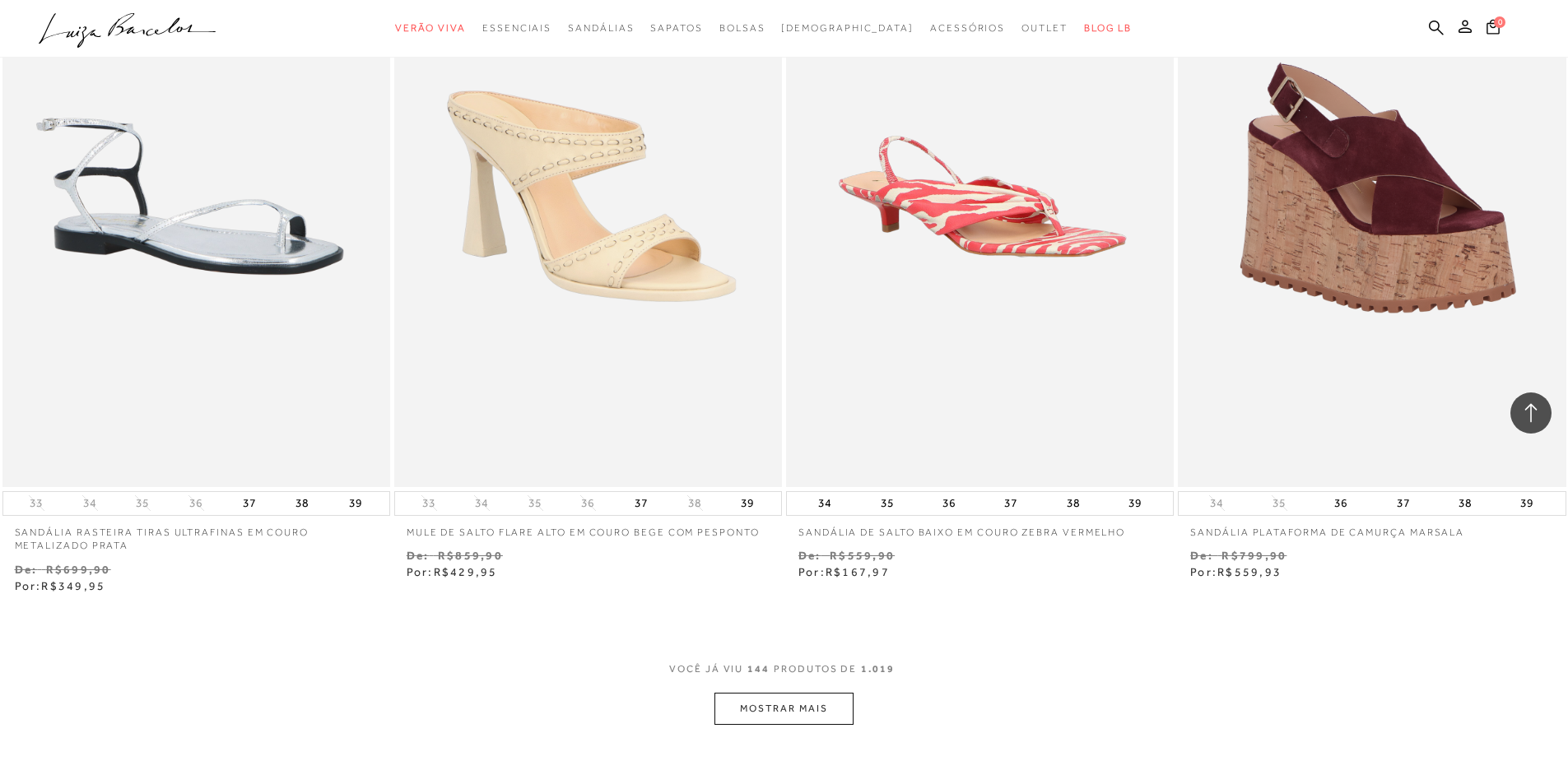
scroll to position [25254, 0]
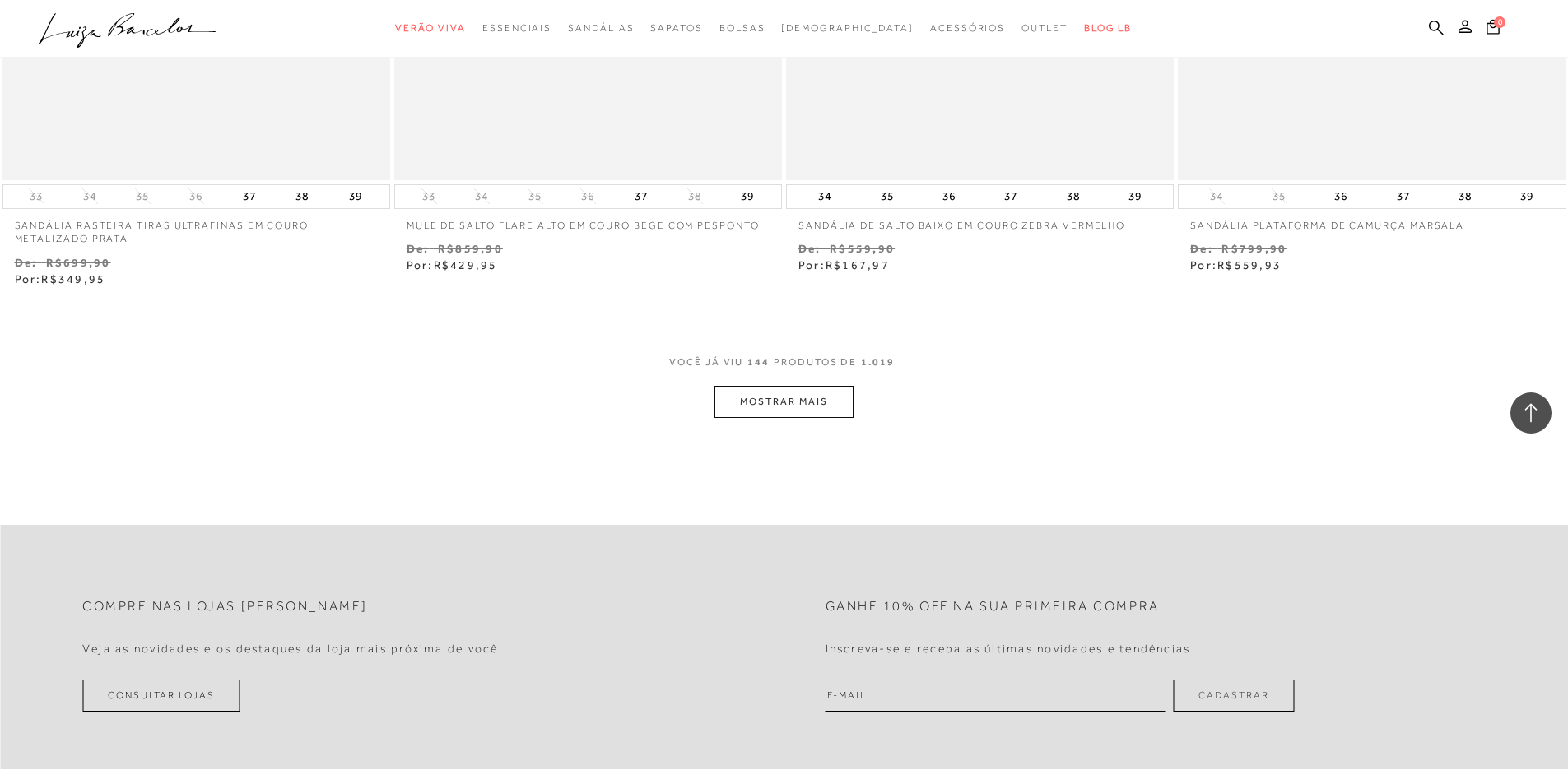
click at [762, 410] on button "MOSTRAR MAIS" at bounding box center [784, 402] width 138 height 32
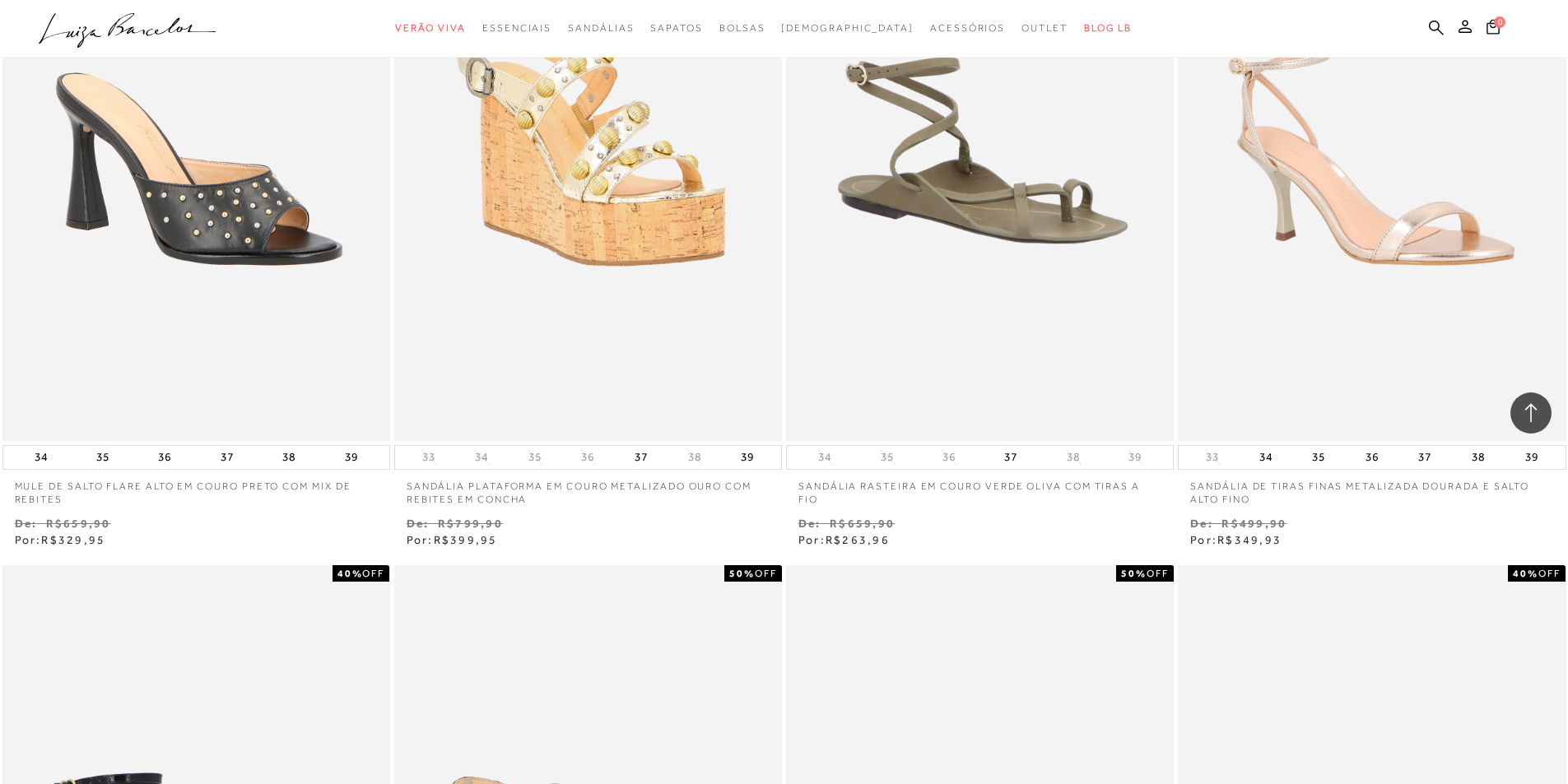
scroll to position [26406, 0]
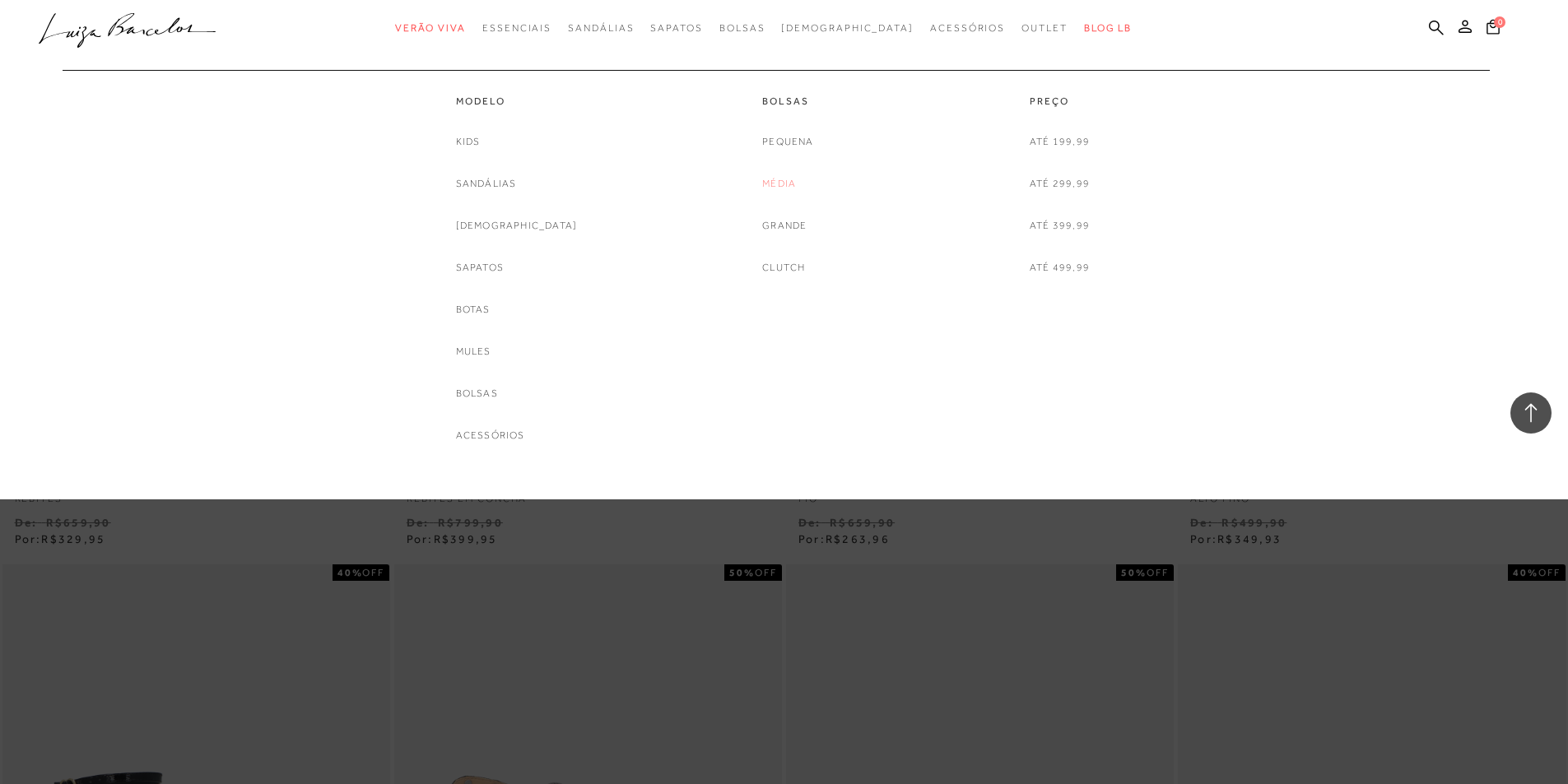
click at [782, 181] on link "Média" at bounding box center [779, 183] width 34 height 17
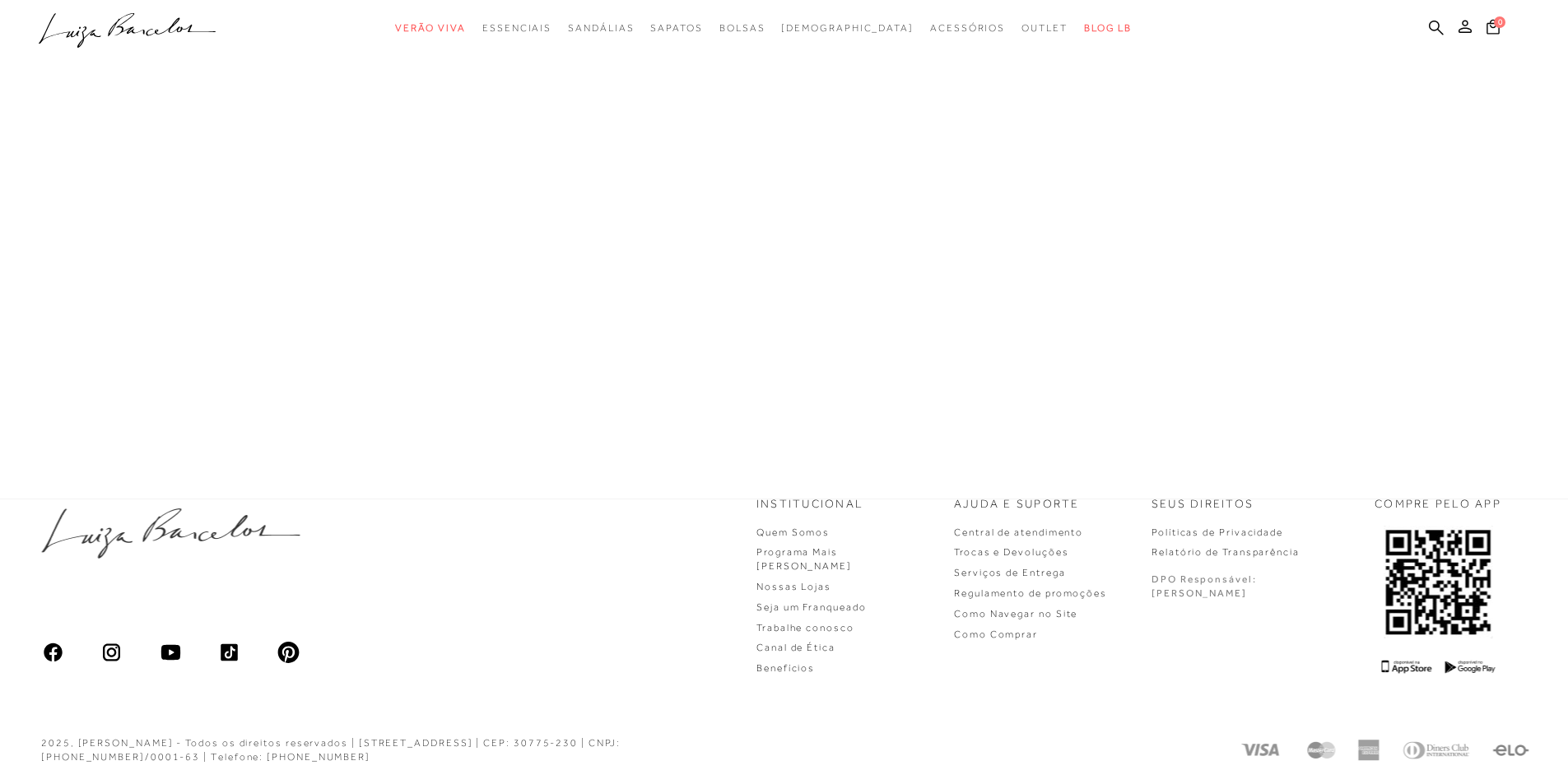
scroll to position [702, 0]
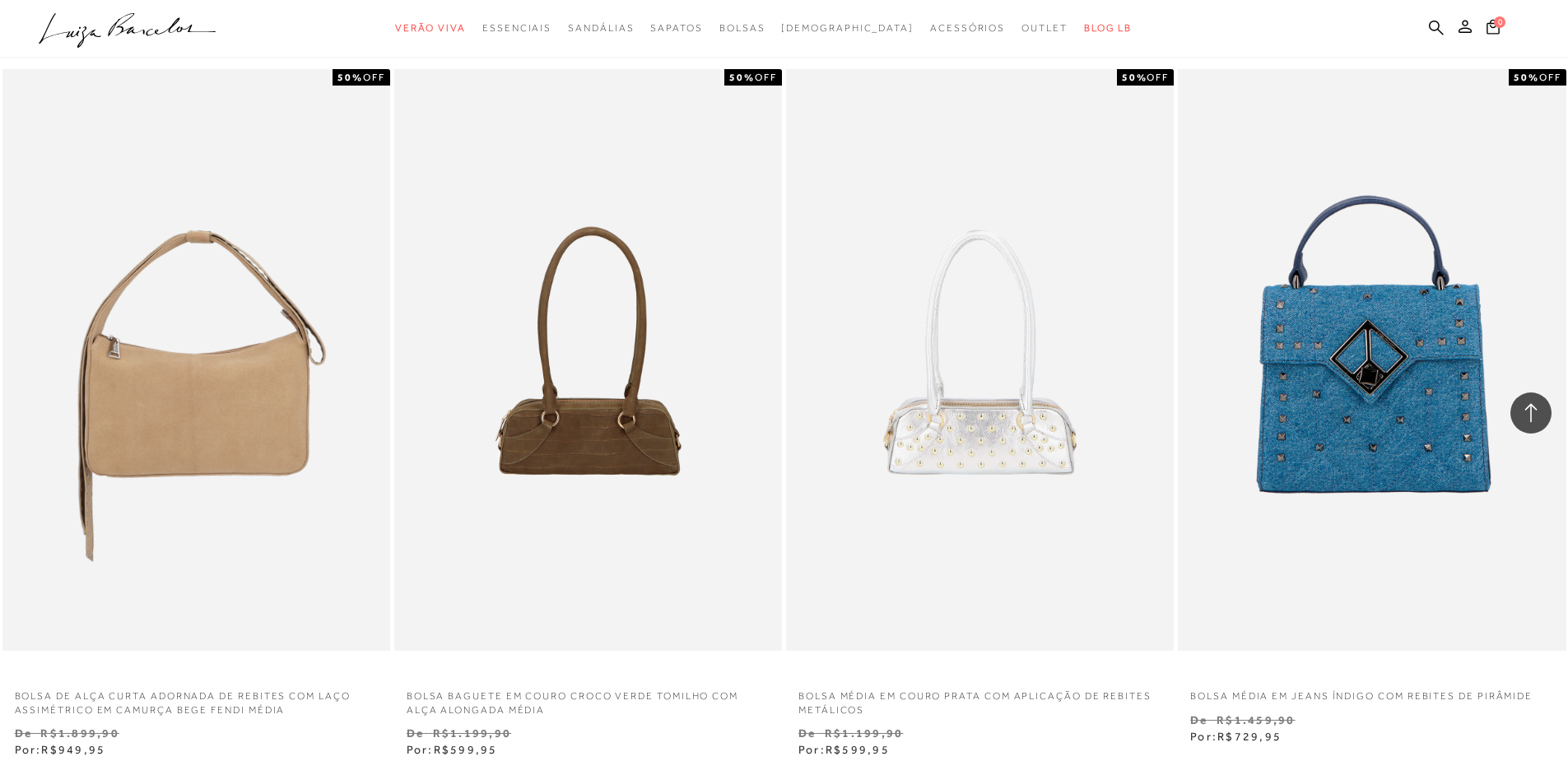
scroll to position [3993, 0]
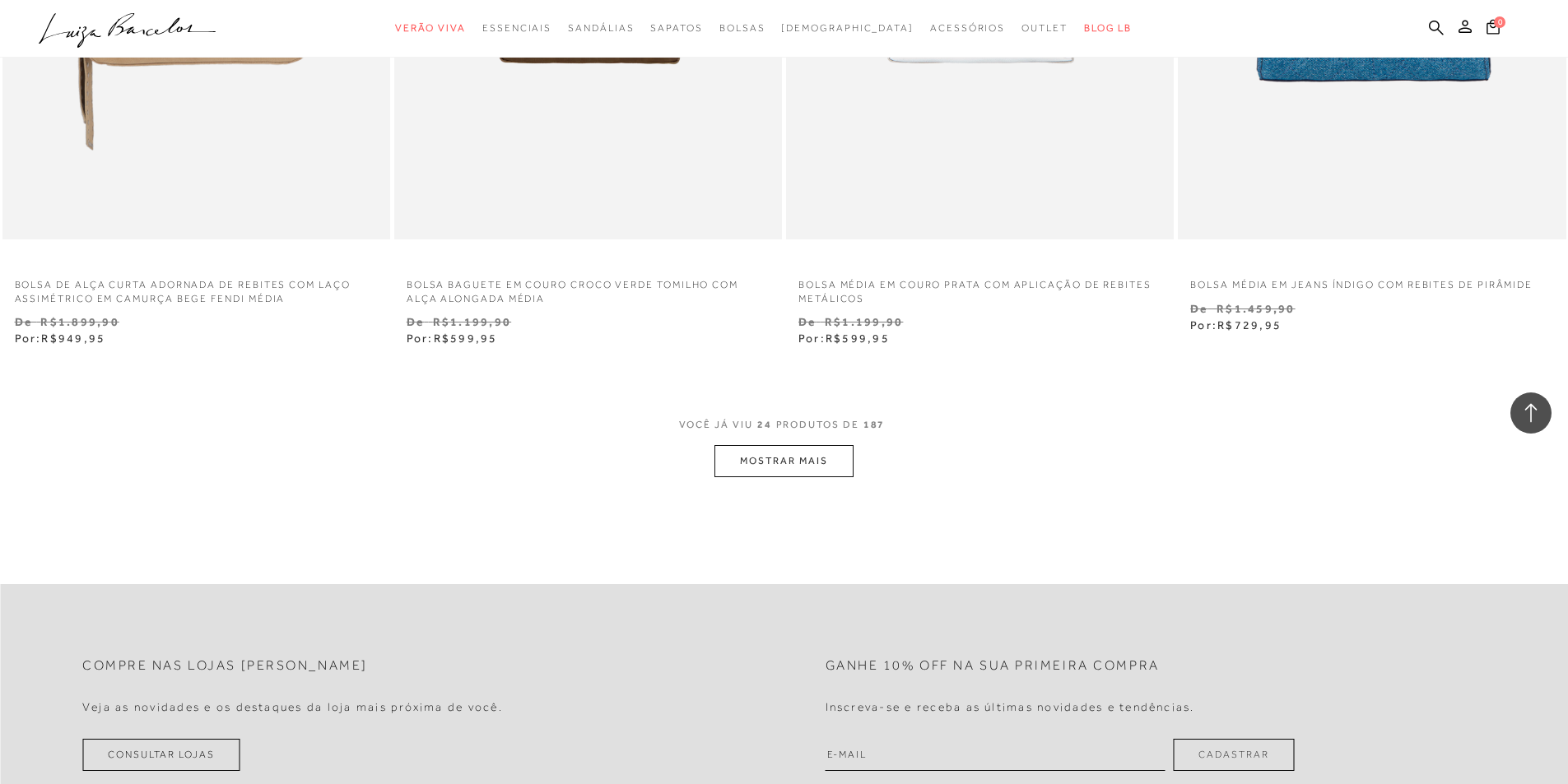
click at [769, 459] on button "MOSTRAR MAIS" at bounding box center [784, 462] width 138 height 32
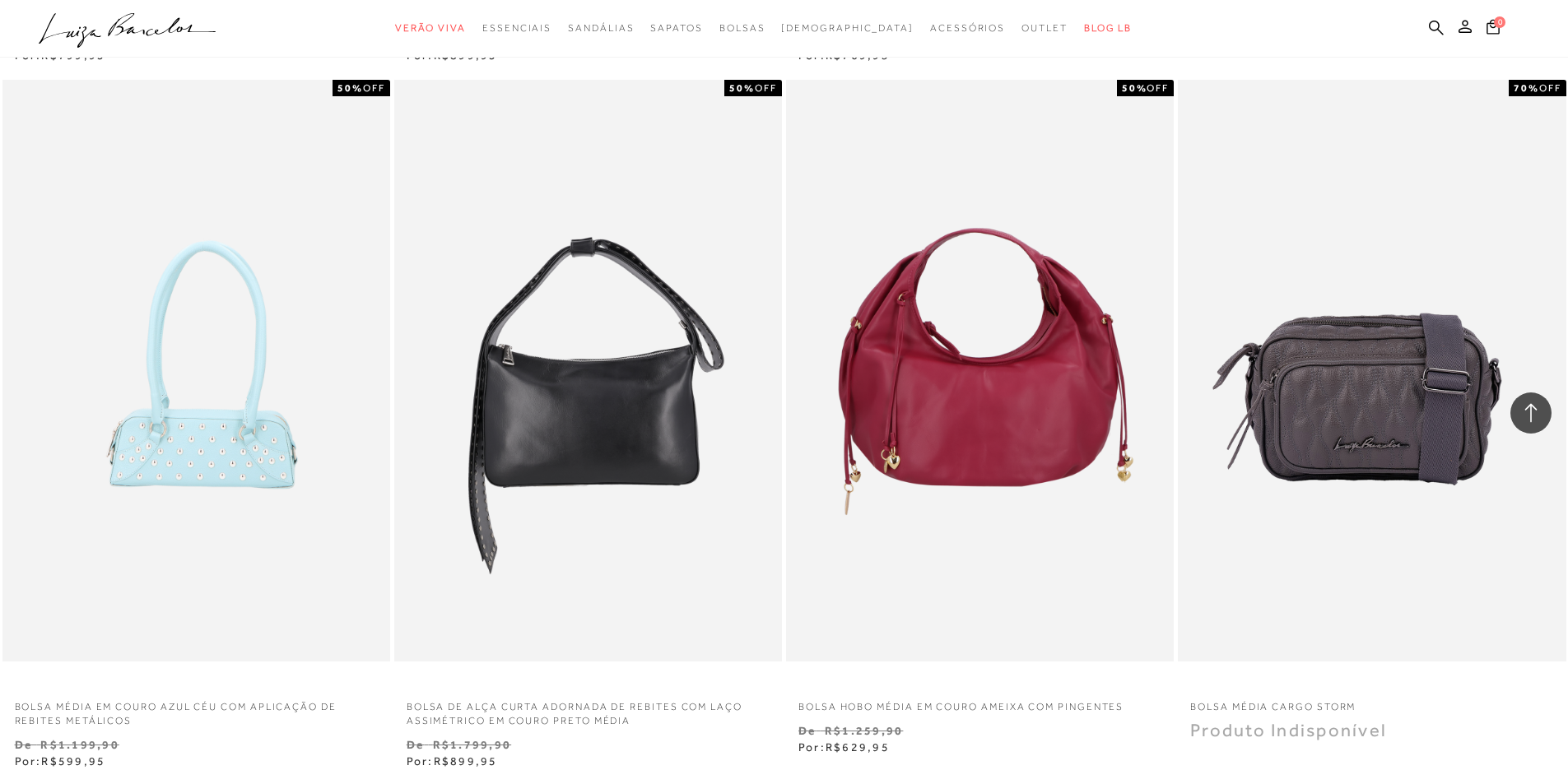
scroll to position [4734, 0]
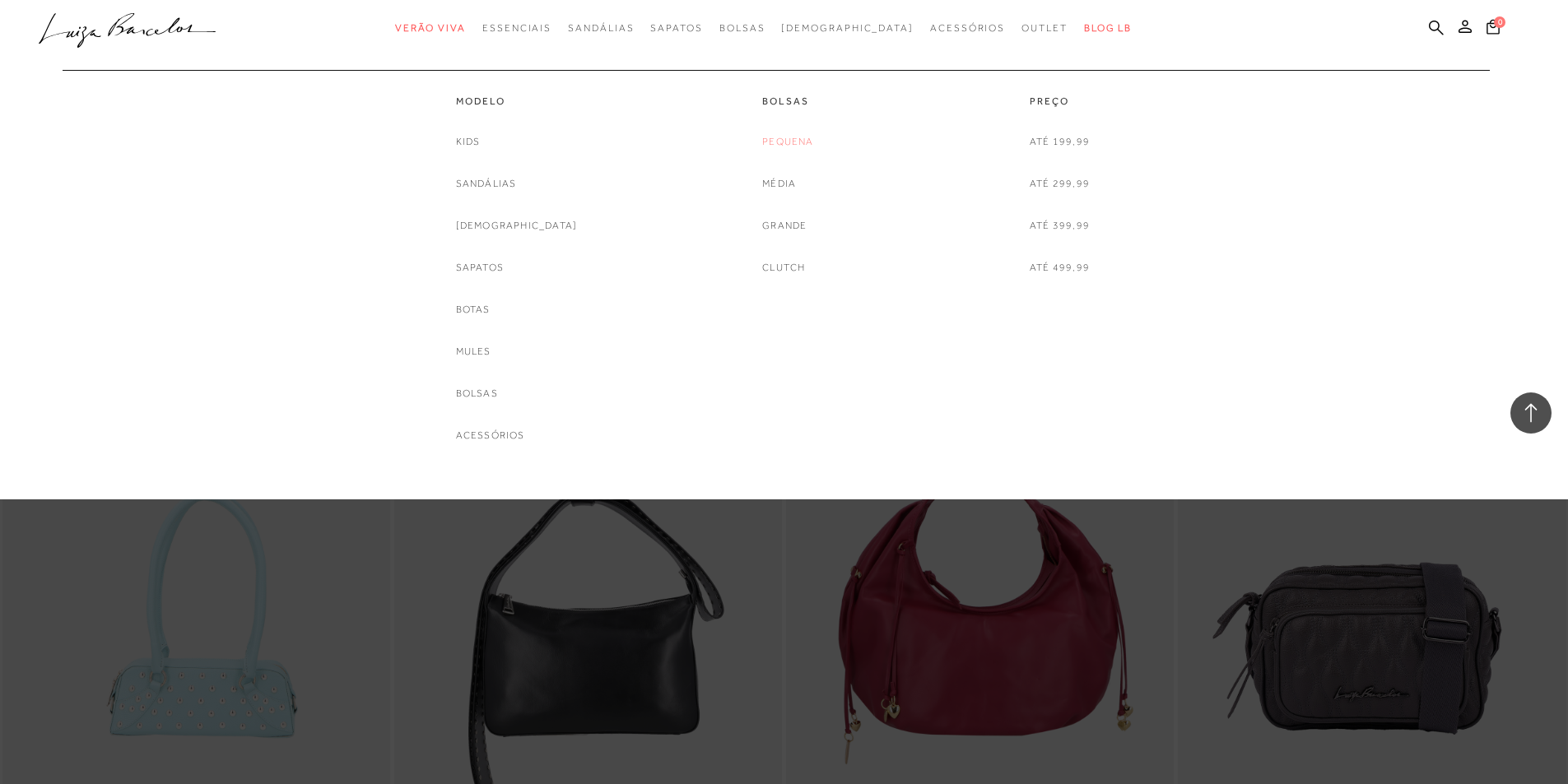
click at [795, 137] on link "Pequena" at bounding box center [787, 141] width 51 height 17
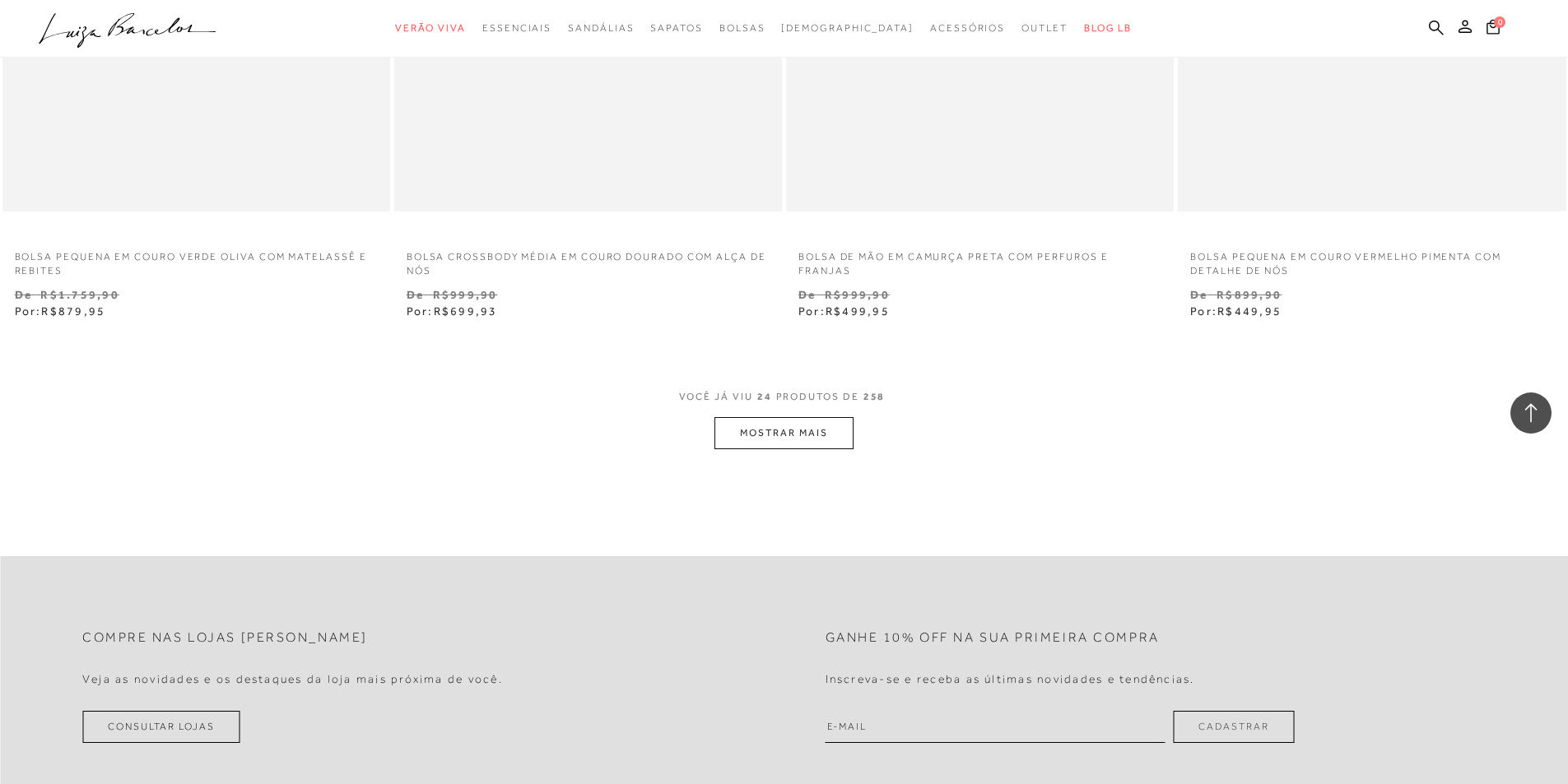
scroll to position [4113, 0]
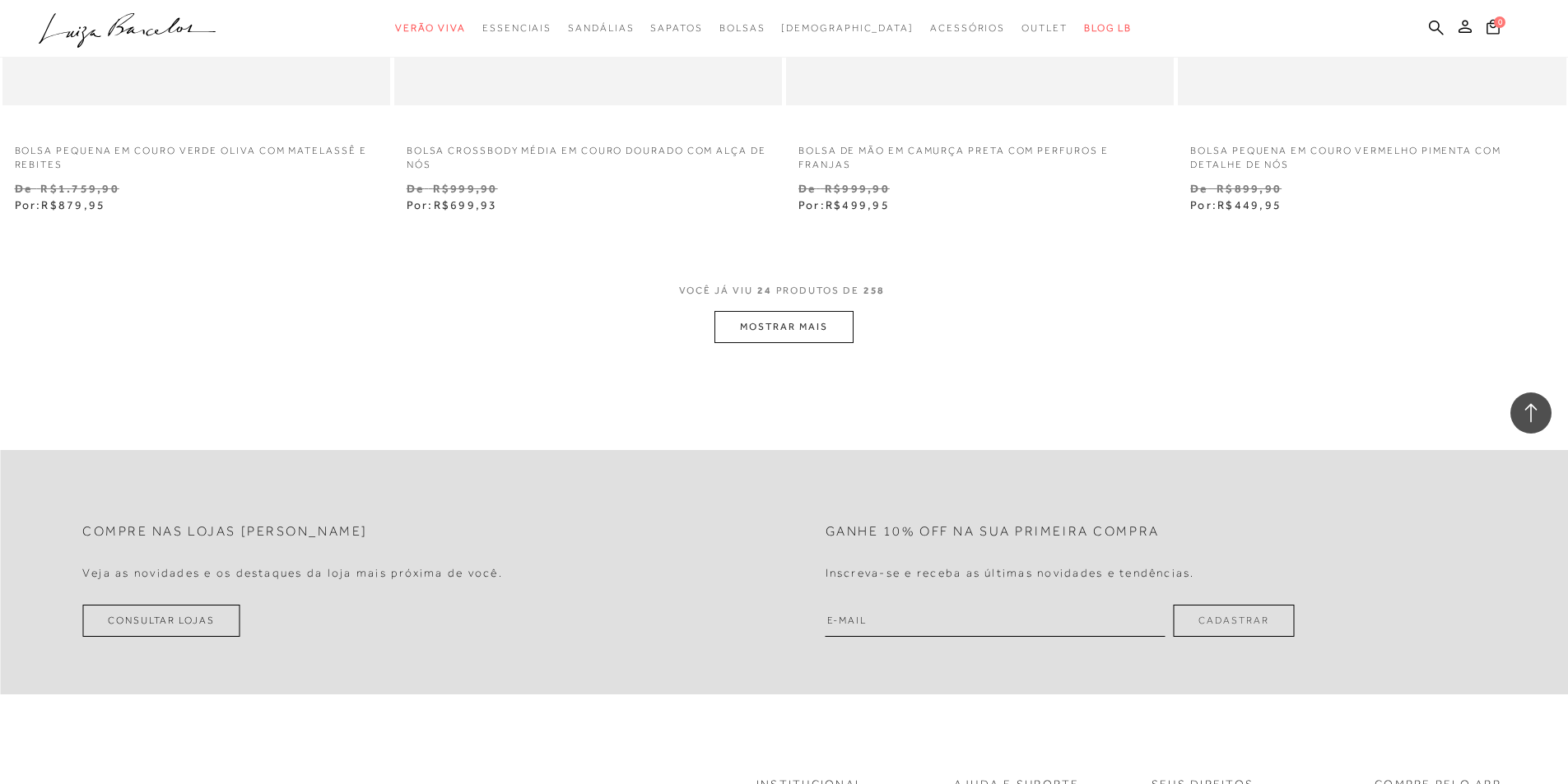
click at [840, 325] on button "MOSTRAR MAIS" at bounding box center [784, 327] width 138 height 32
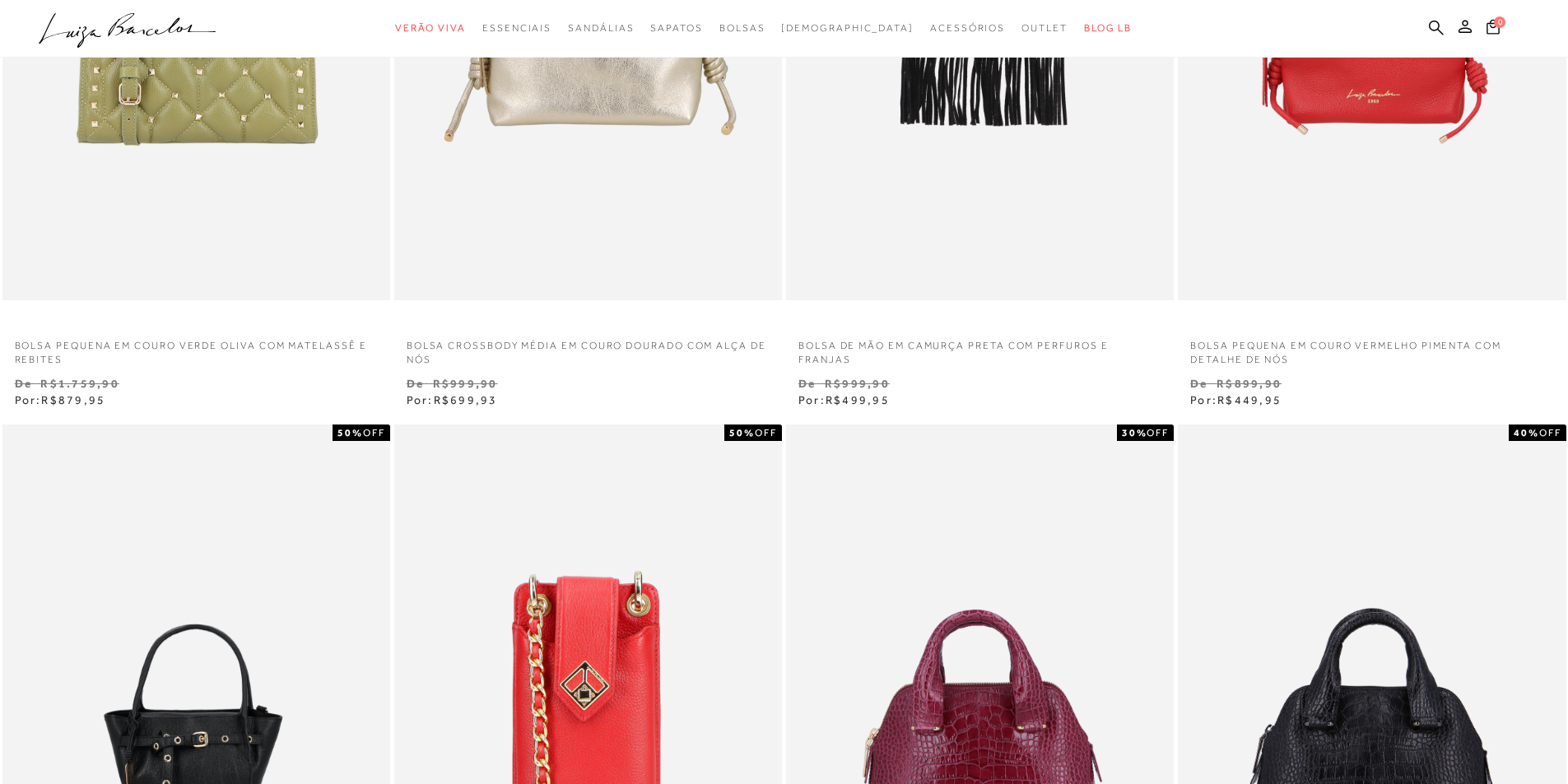
scroll to position [0, 0]
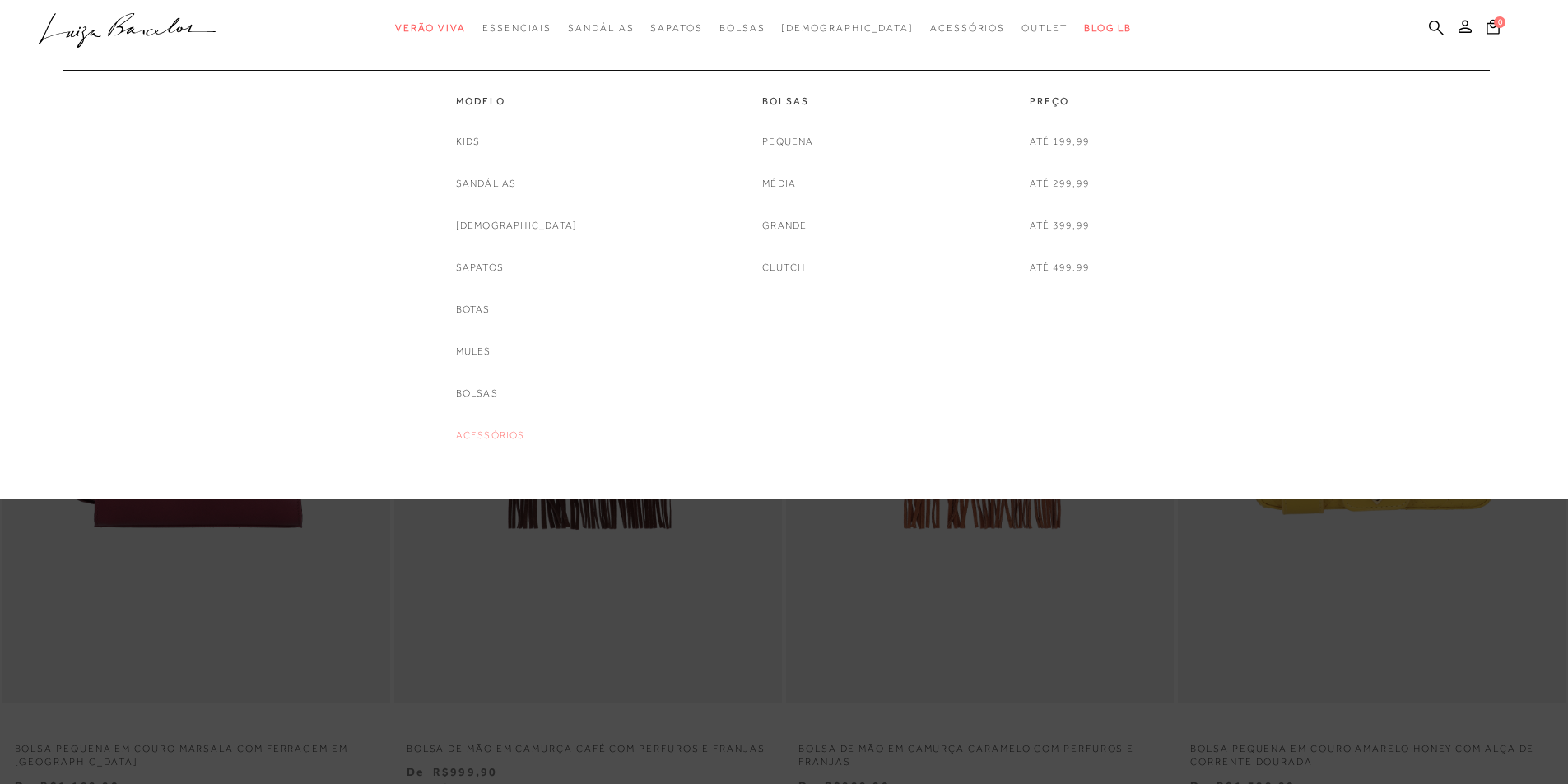
click at [508, 430] on link "Acessórios" at bounding box center [490, 435] width 69 height 17
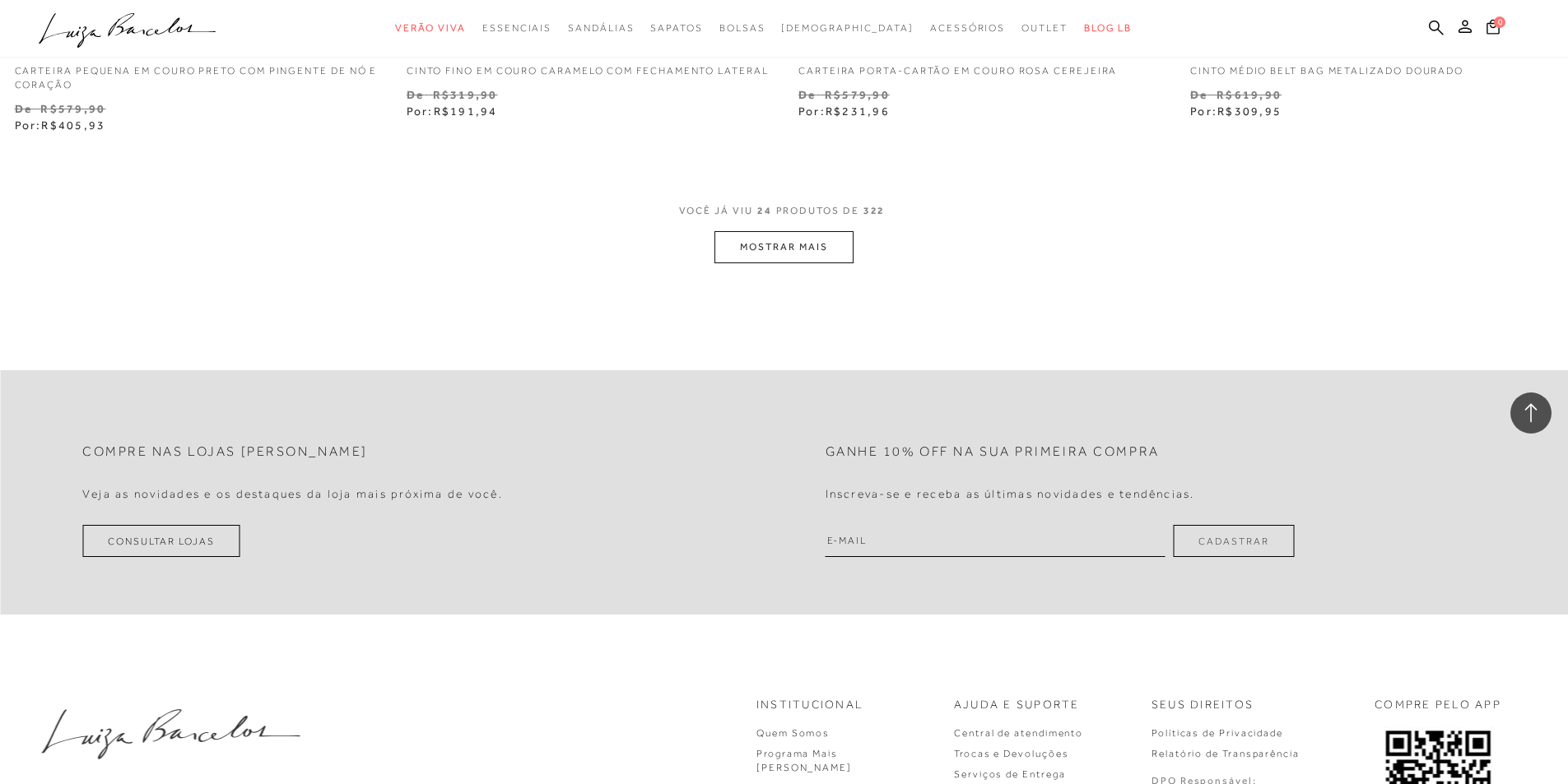
scroll to position [4196, 0]
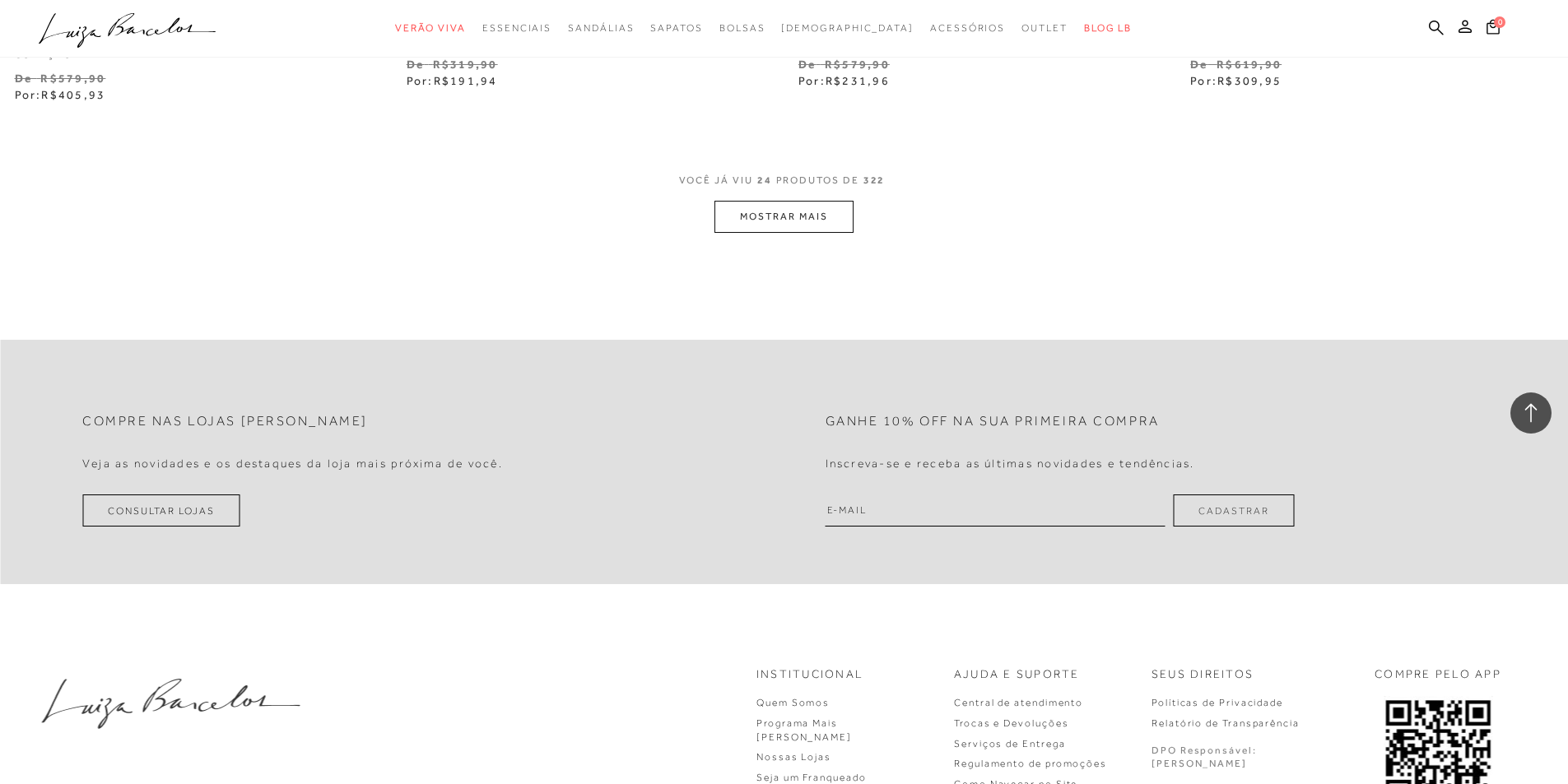
click at [809, 224] on button "MOSTRAR MAIS" at bounding box center [784, 217] width 138 height 32
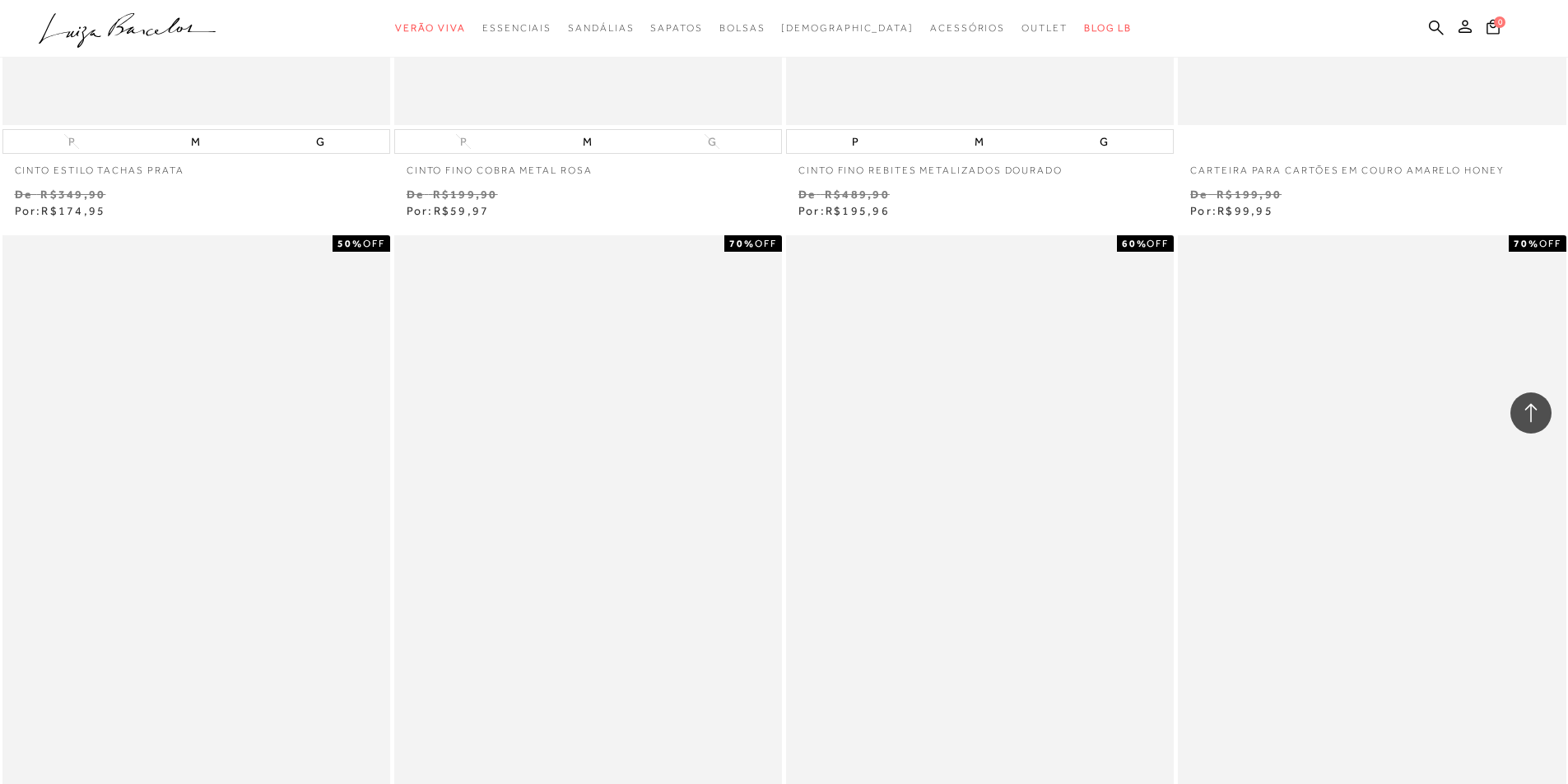
scroll to position [6664, 0]
